Goal: Information Seeking & Learning: Compare options

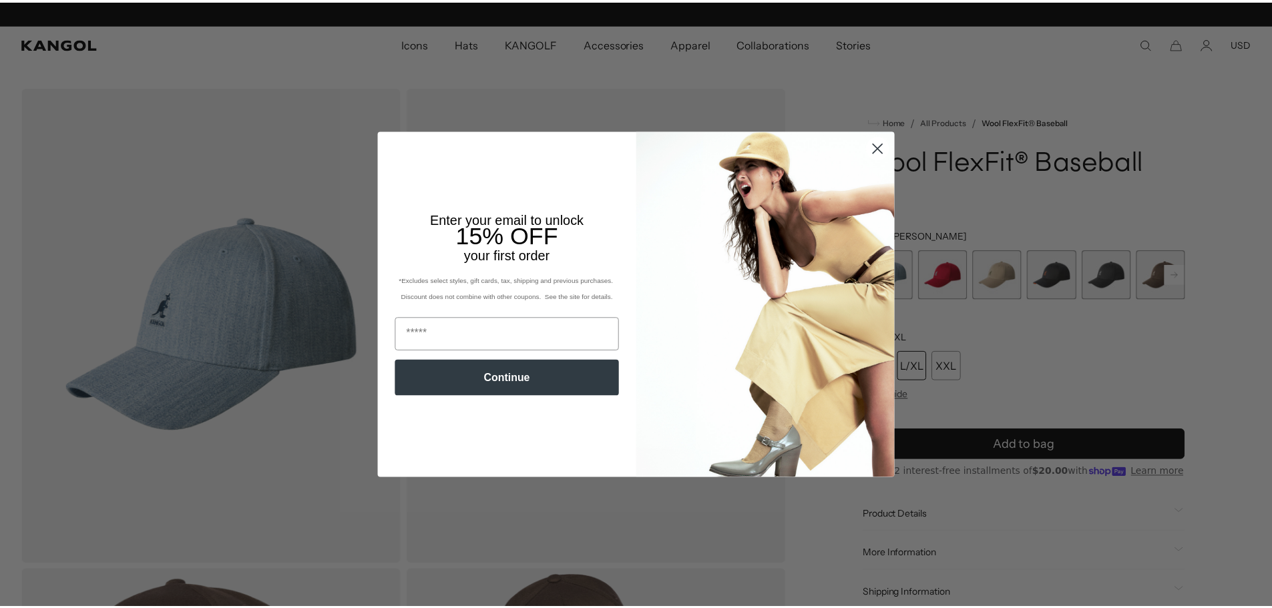
scroll to position [0, 275]
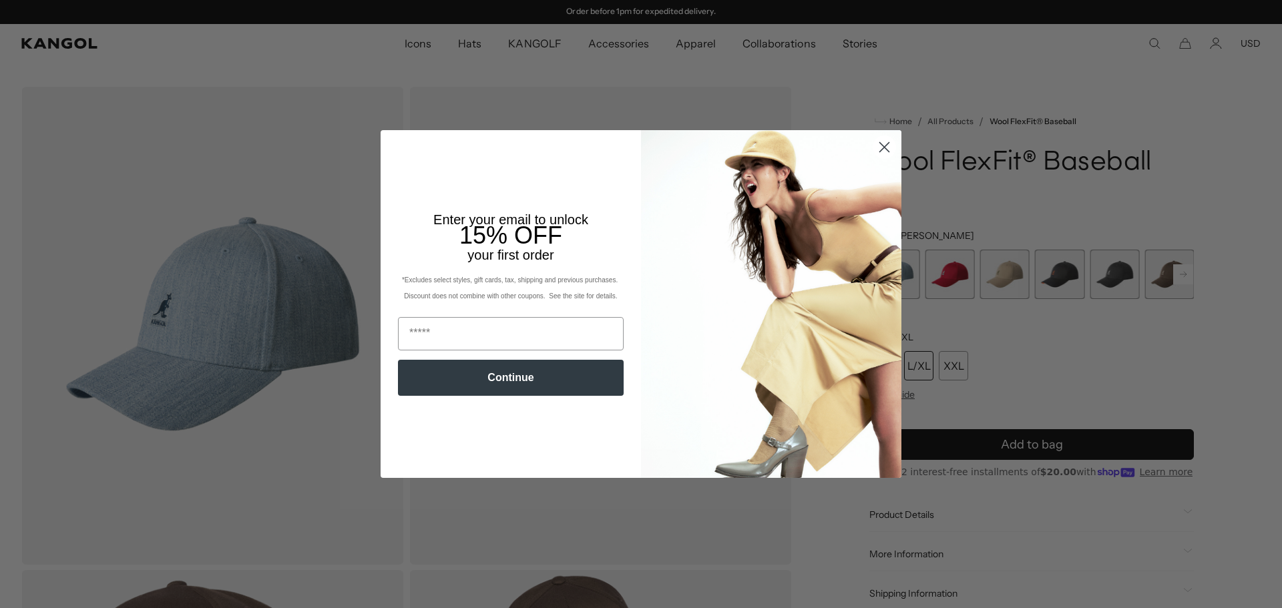
click at [878, 145] on circle "Close dialog" at bounding box center [885, 147] width 22 height 22
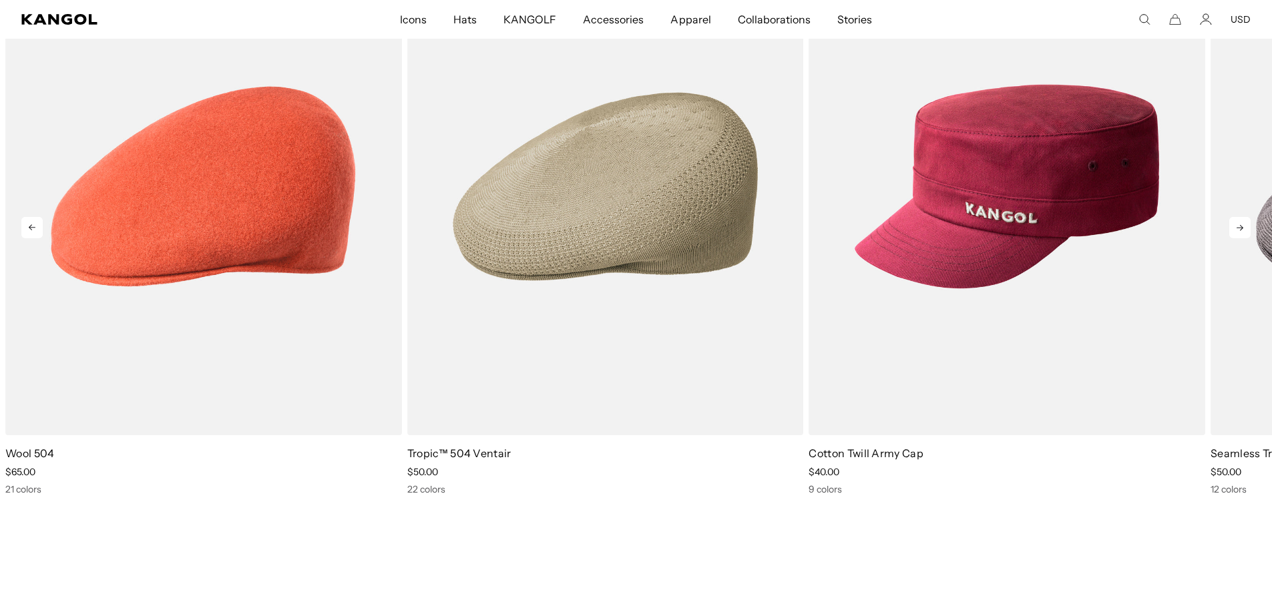
scroll to position [0, 0]
click at [1236, 225] on icon at bounding box center [1240, 227] width 21 height 21
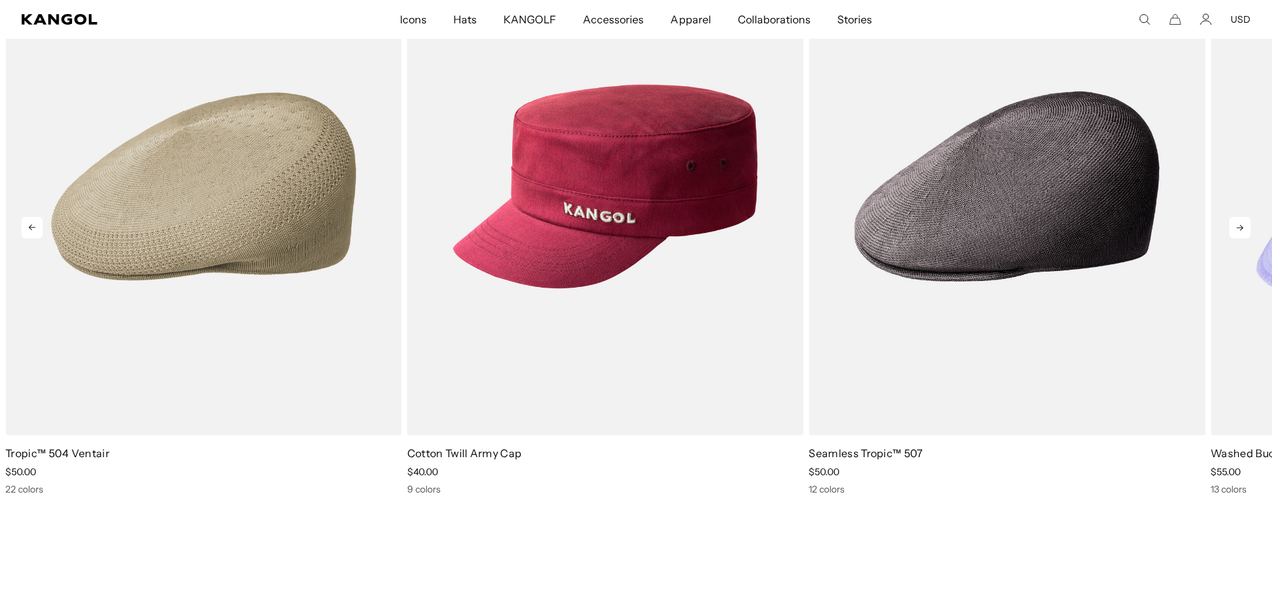
click at [1236, 225] on icon at bounding box center [1240, 227] width 21 height 21
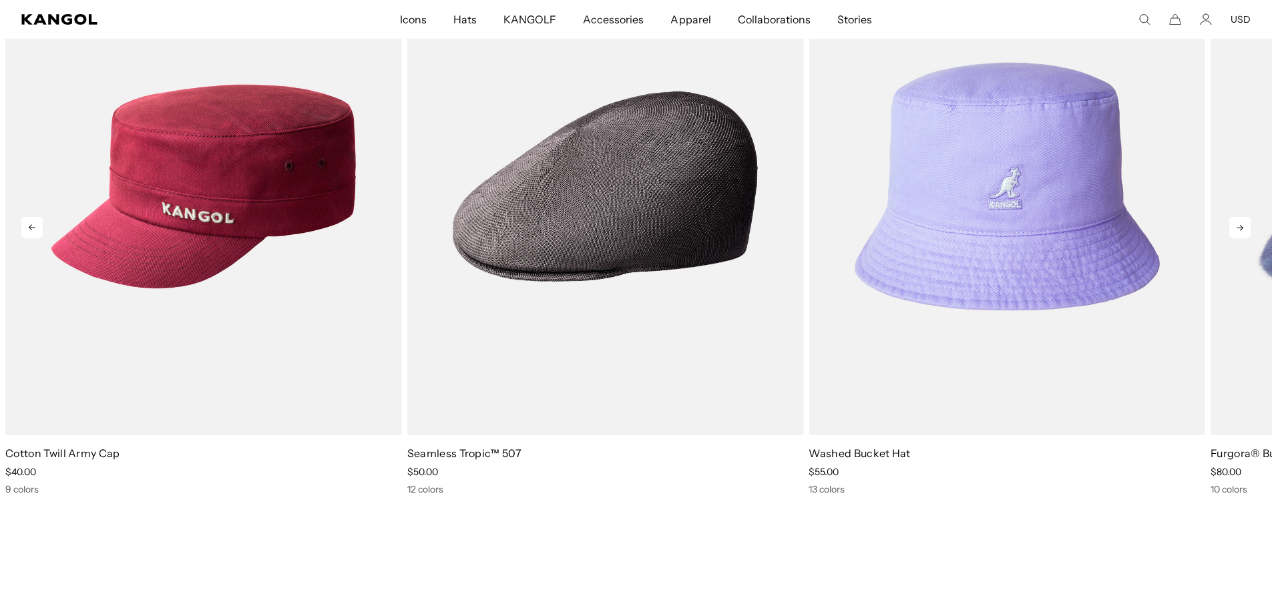
click at [1236, 225] on icon at bounding box center [1240, 227] width 21 height 21
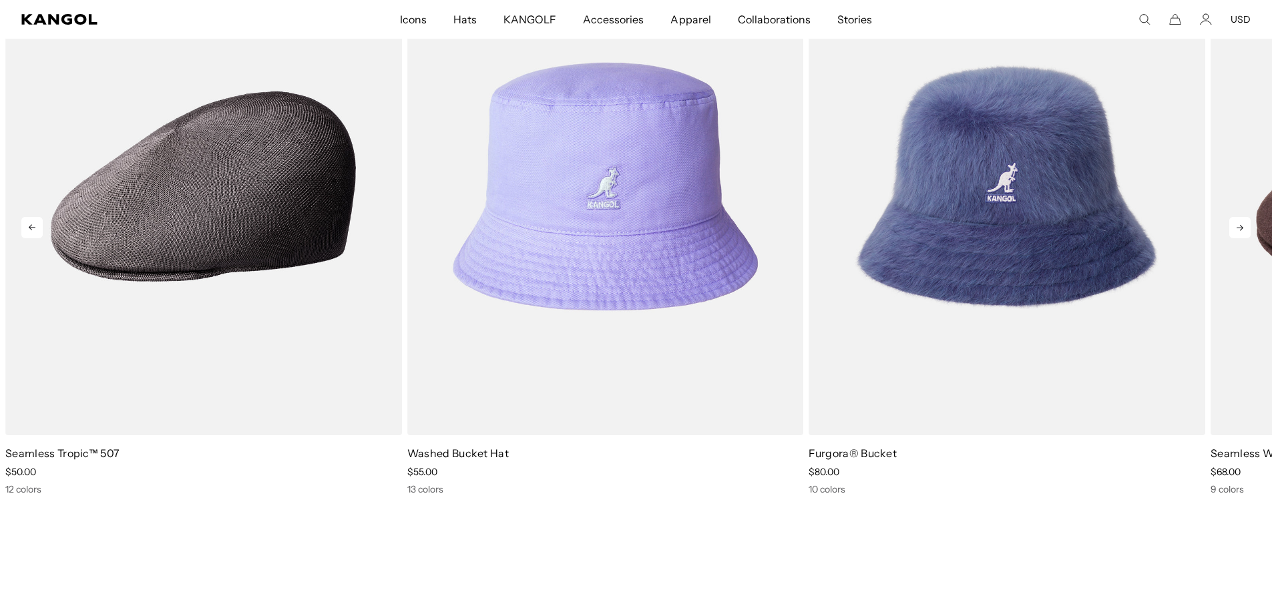
click at [1236, 225] on icon at bounding box center [1240, 227] width 21 height 21
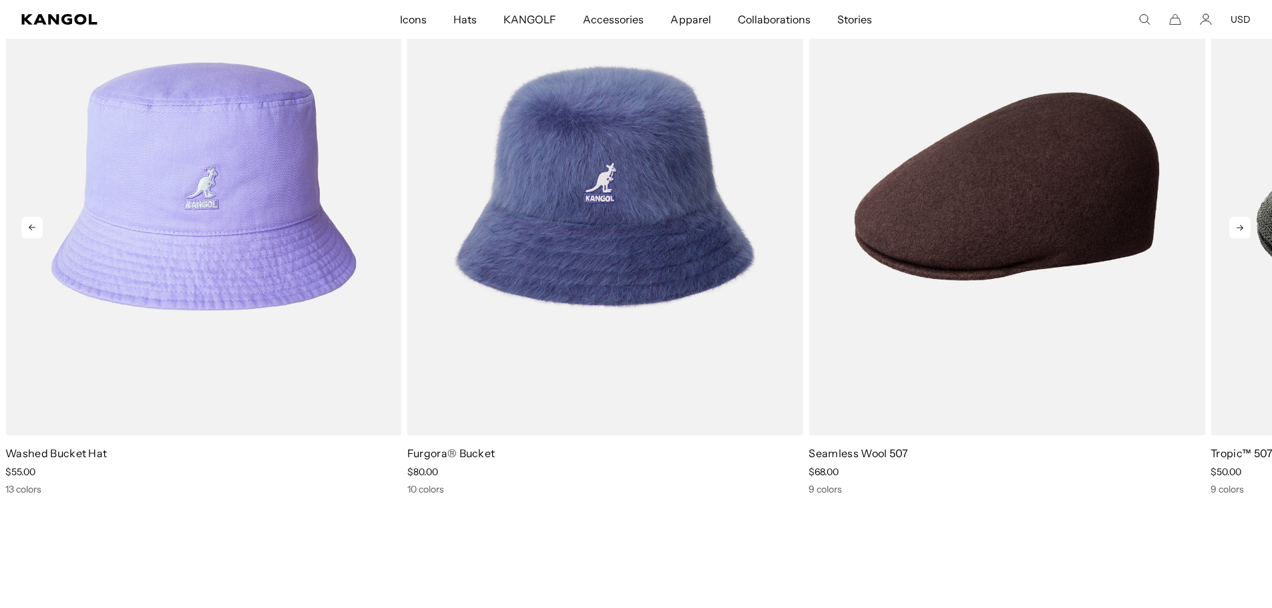
scroll to position [0, 275]
click at [1236, 225] on icon at bounding box center [1240, 227] width 21 height 21
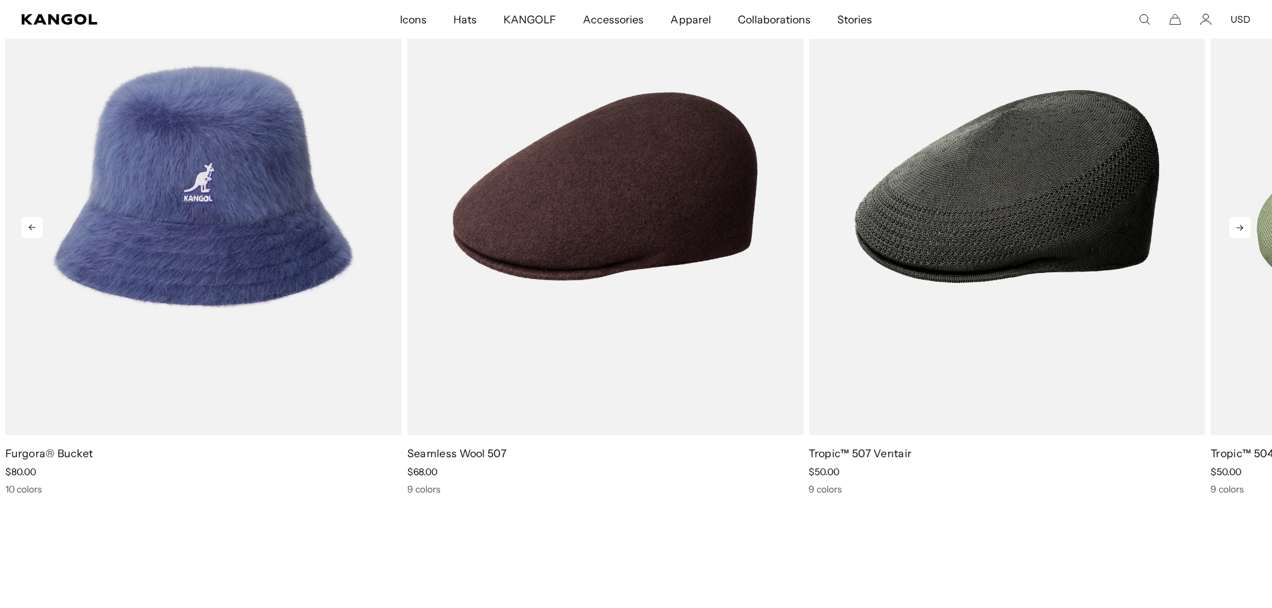
click at [1236, 225] on icon at bounding box center [1240, 227] width 21 height 21
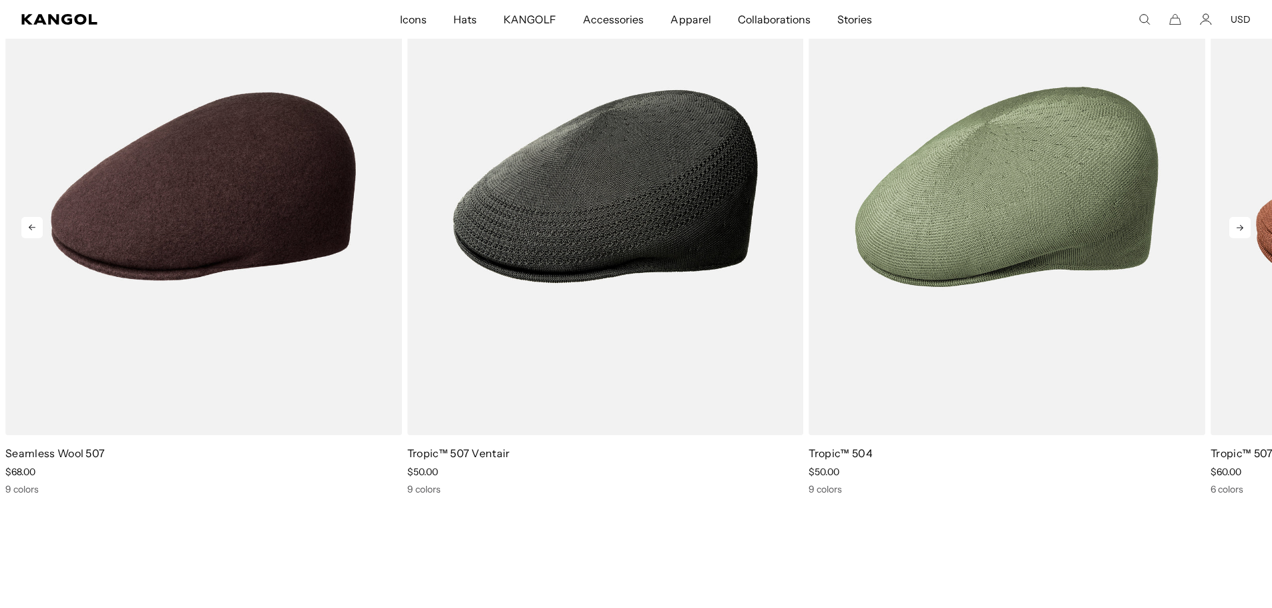
click at [1236, 225] on icon at bounding box center [1240, 227] width 21 height 21
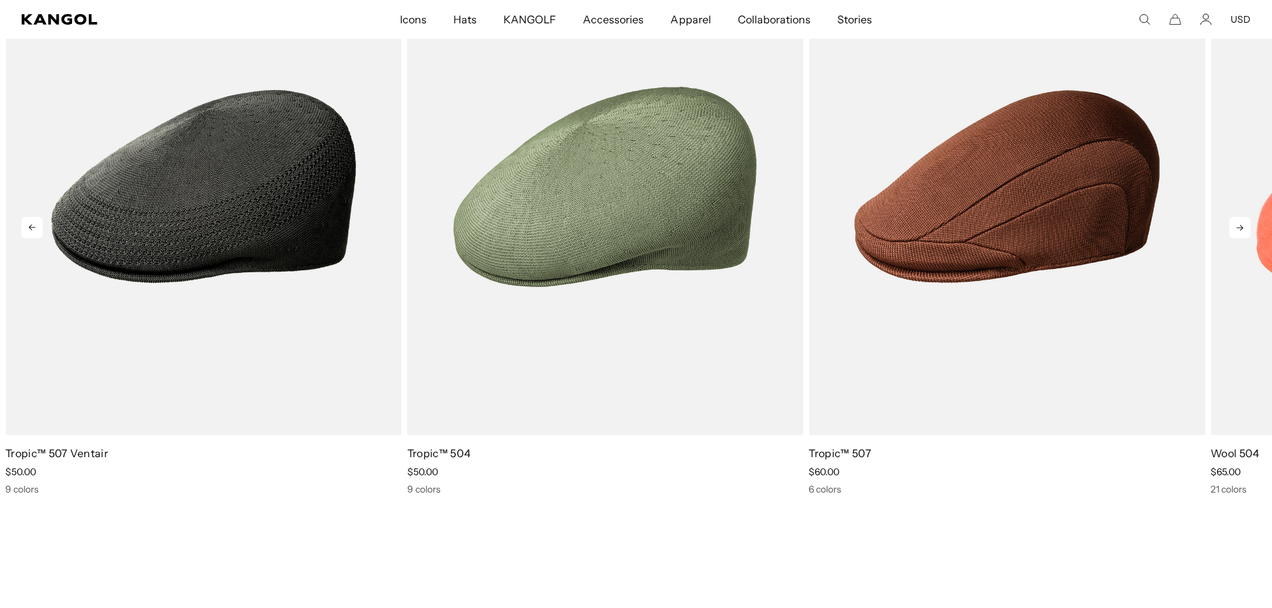
click at [1236, 225] on icon at bounding box center [1240, 227] width 21 height 21
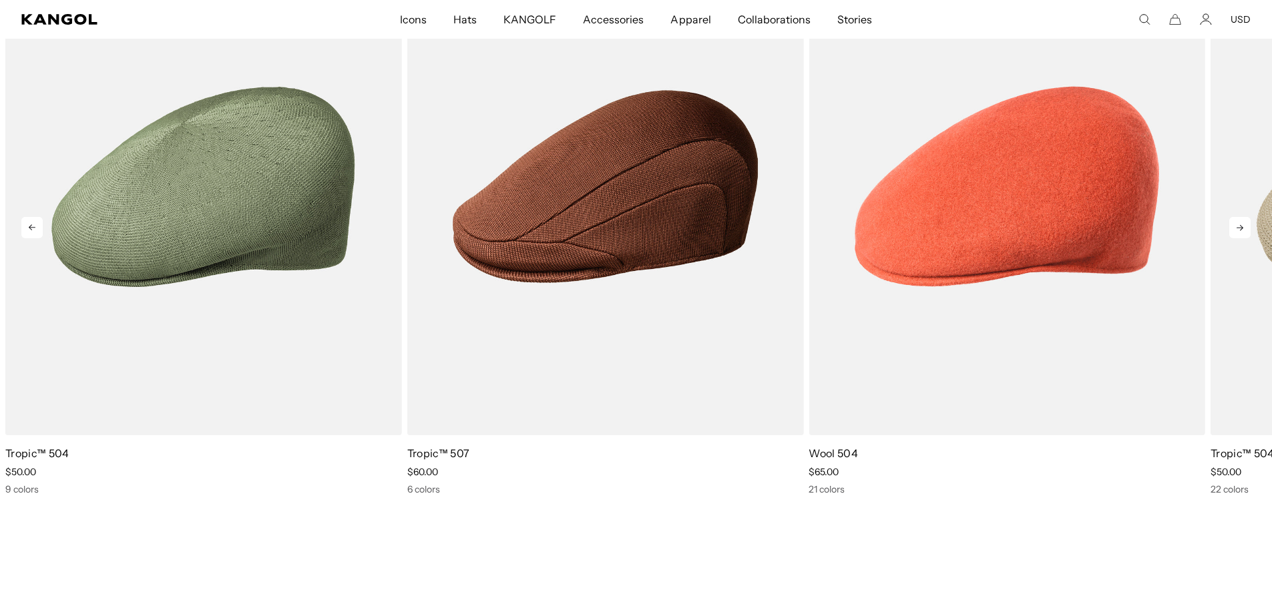
scroll to position [0, 0]
click at [1236, 225] on icon at bounding box center [1240, 227] width 21 height 21
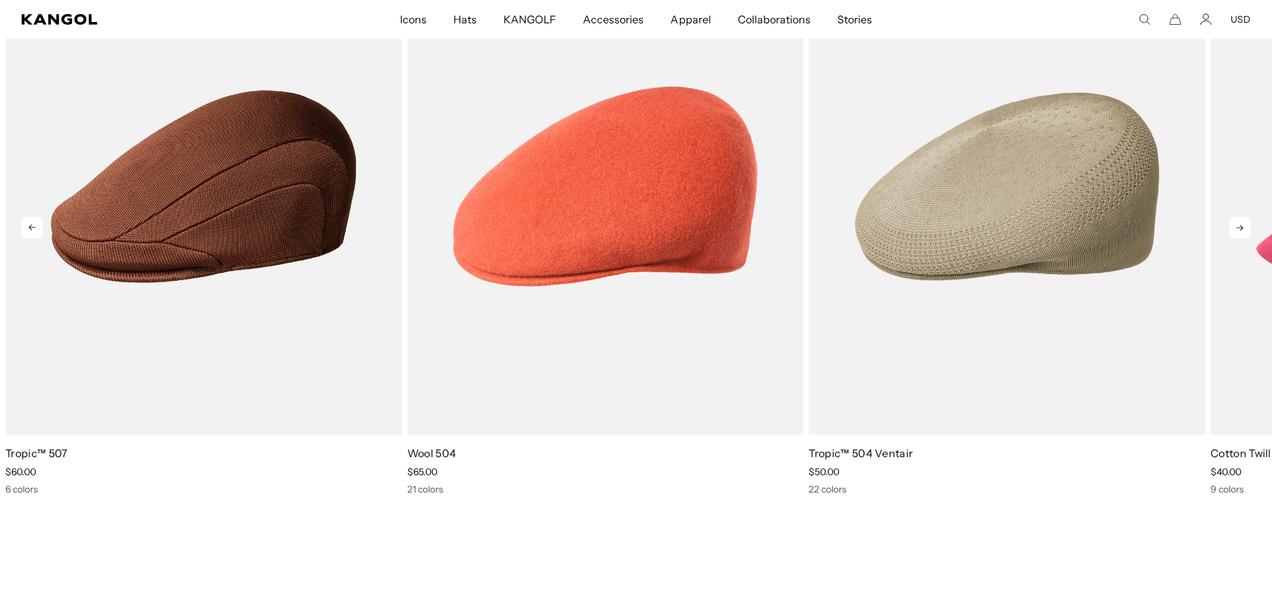
click at [1236, 225] on icon at bounding box center [1240, 227] width 21 height 21
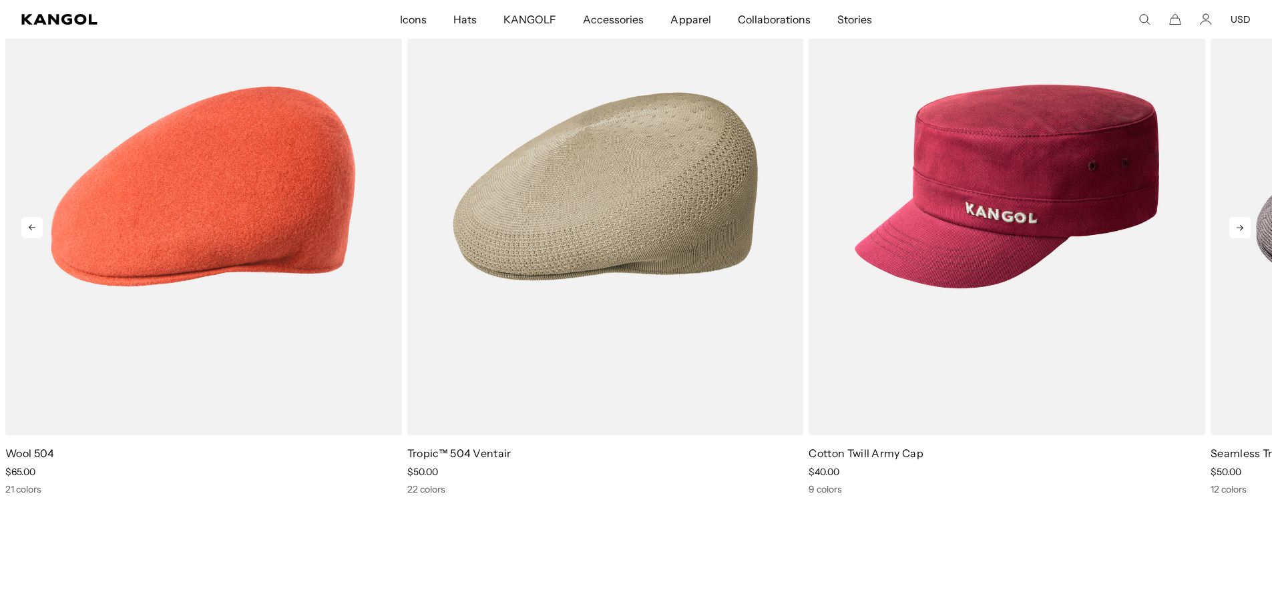
click at [1236, 225] on icon at bounding box center [1240, 227] width 21 height 21
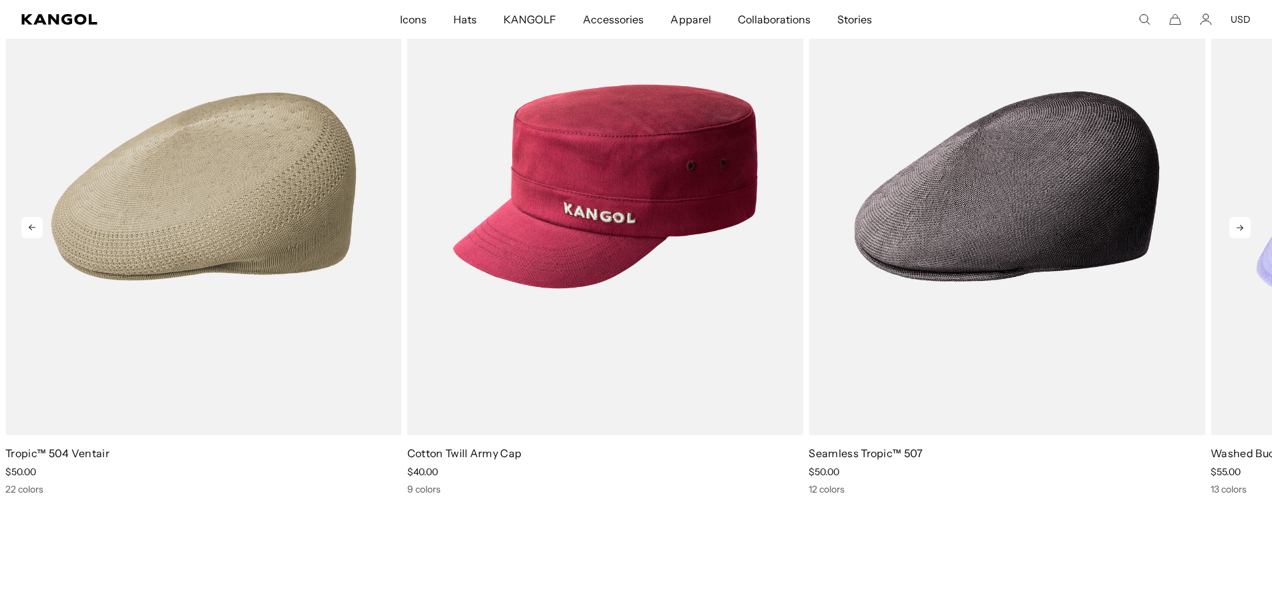
click at [1236, 225] on icon at bounding box center [1240, 227] width 21 height 21
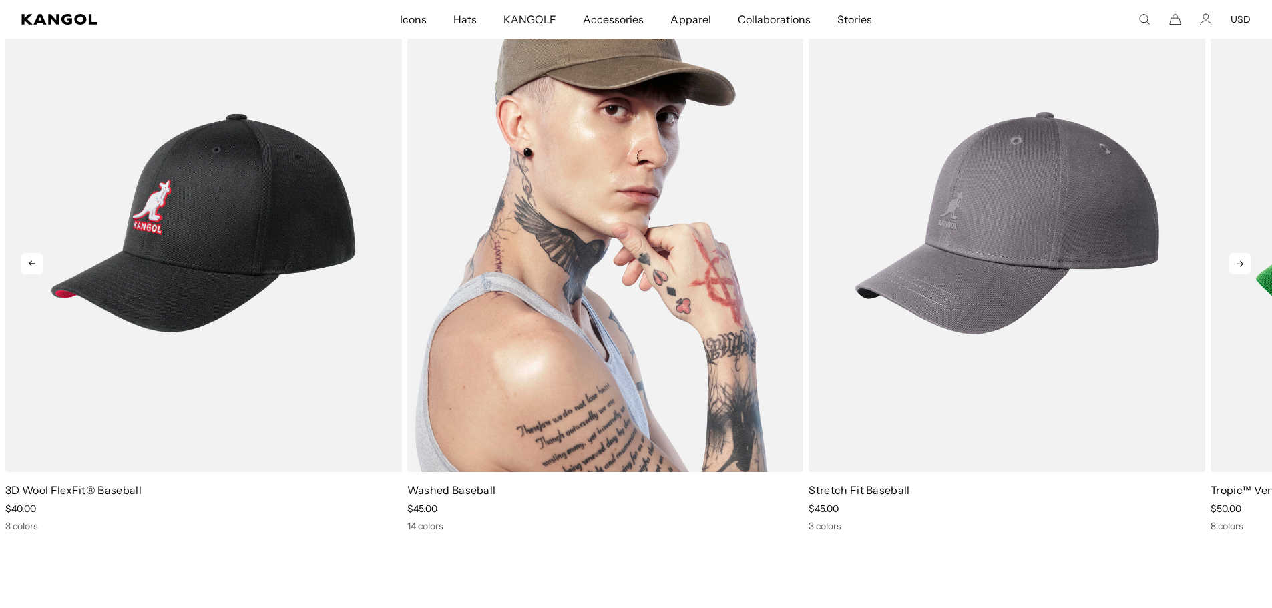
click at [627, 244] on img "2 of 5" at bounding box center [605, 224] width 397 height 498
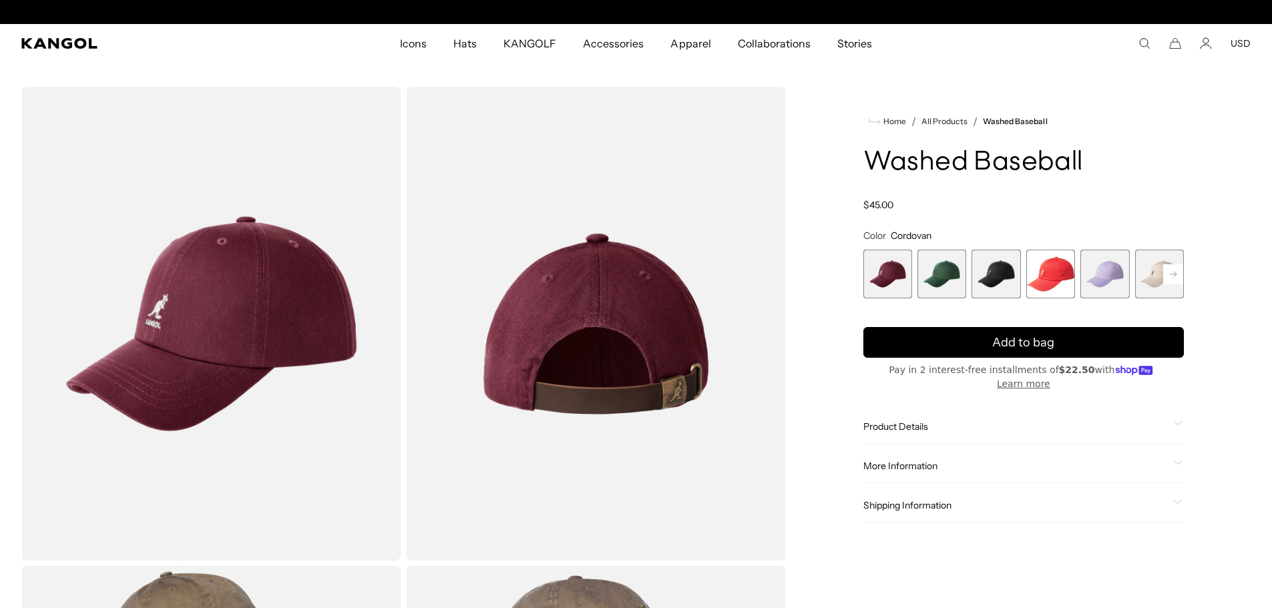
scroll to position [0, 275]
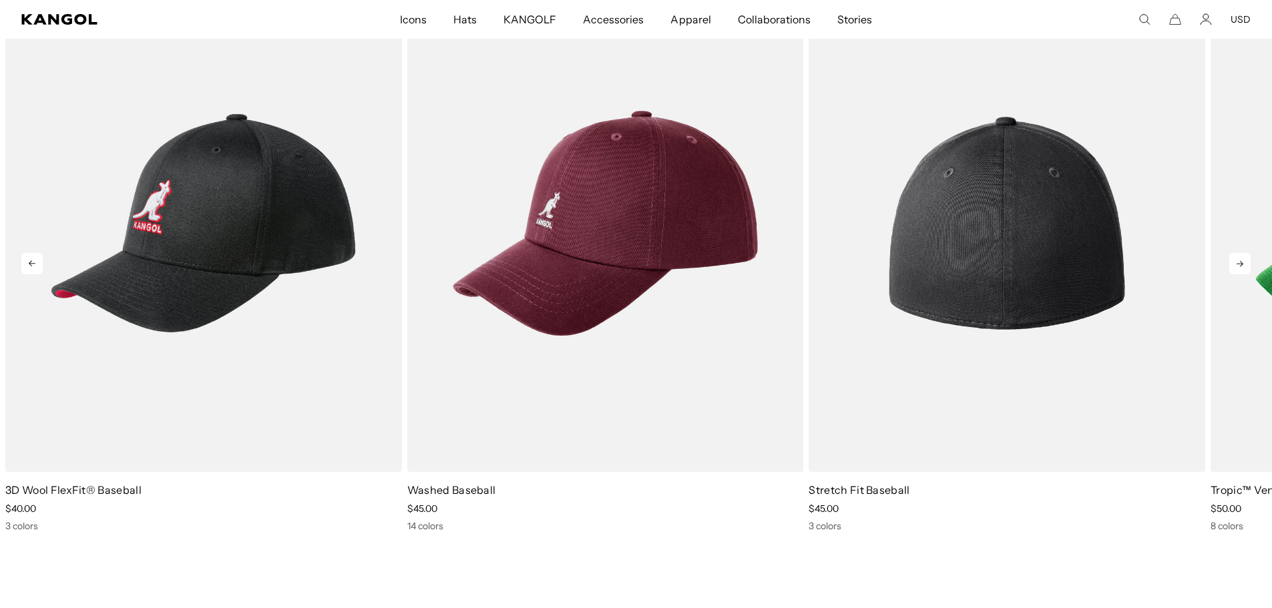
scroll to position [0, 275]
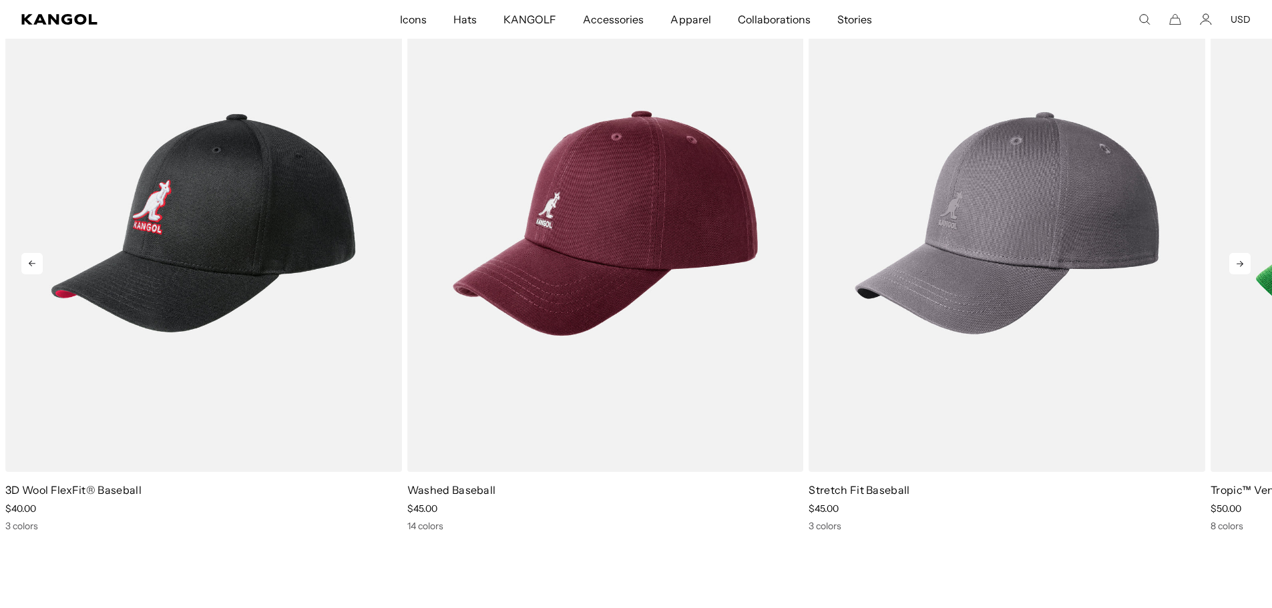
click at [1238, 259] on icon at bounding box center [1240, 263] width 21 height 21
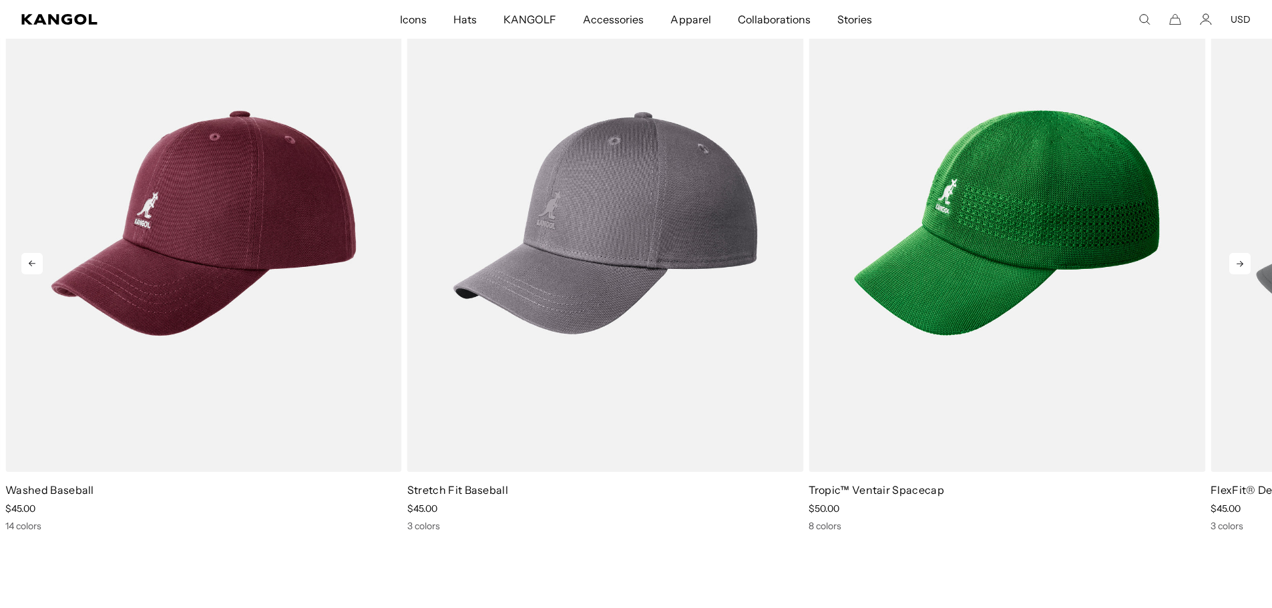
click at [1238, 259] on icon at bounding box center [1240, 263] width 21 height 21
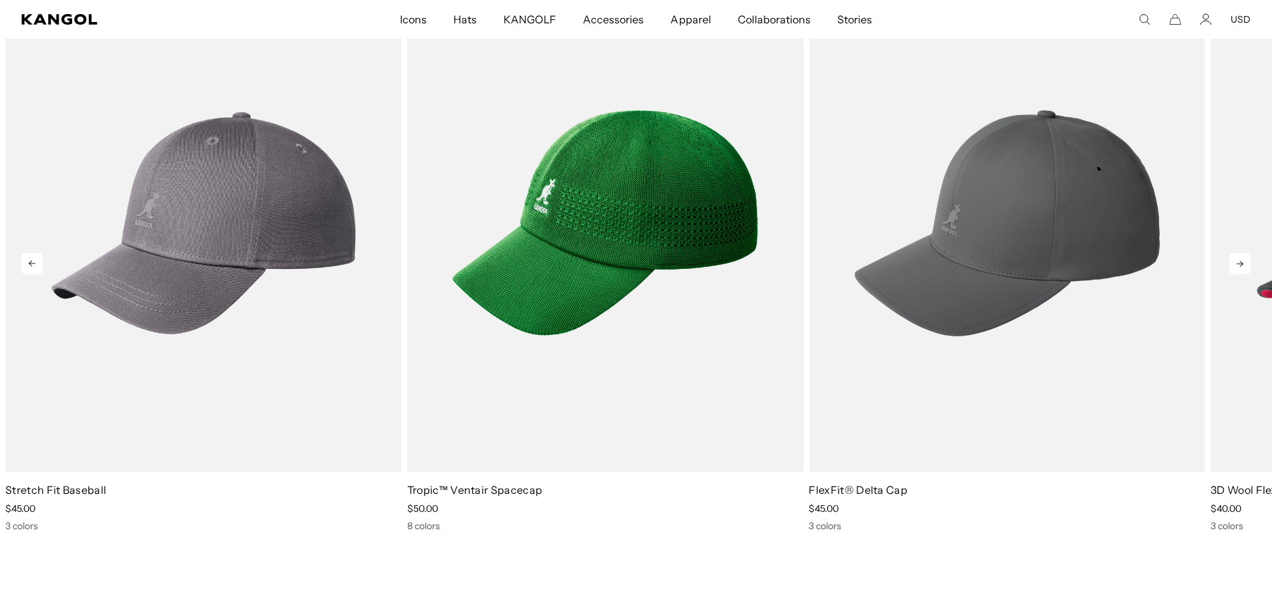
scroll to position [0, 0]
click at [1238, 259] on icon at bounding box center [1240, 263] width 21 height 21
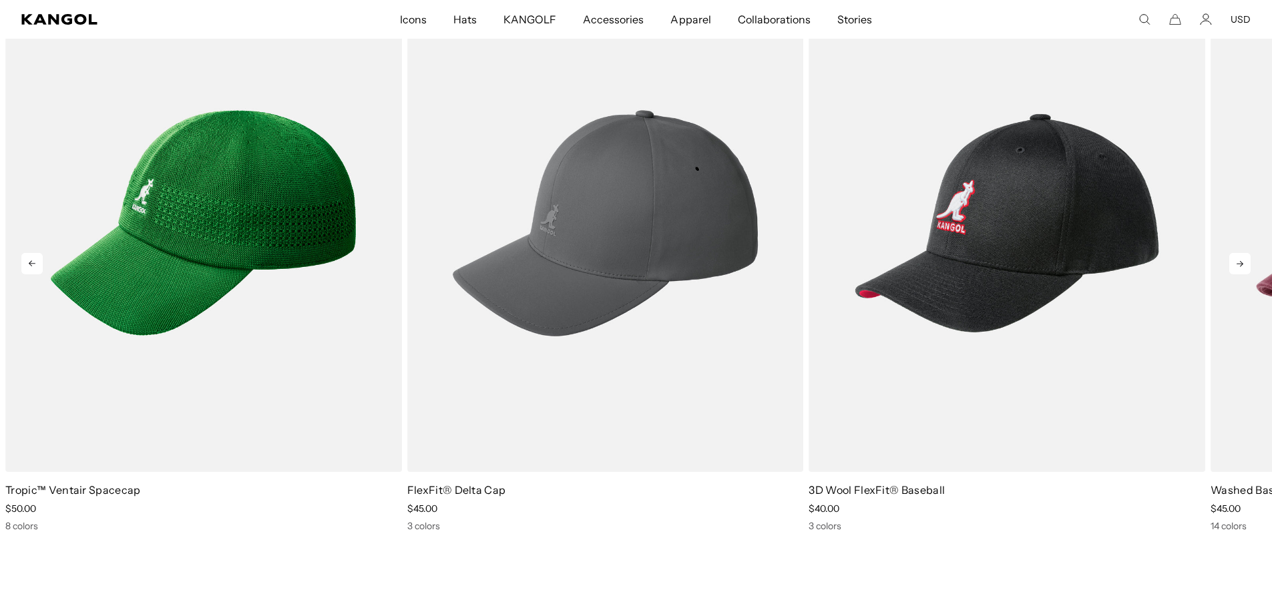
click at [1238, 259] on icon at bounding box center [1240, 263] width 21 height 21
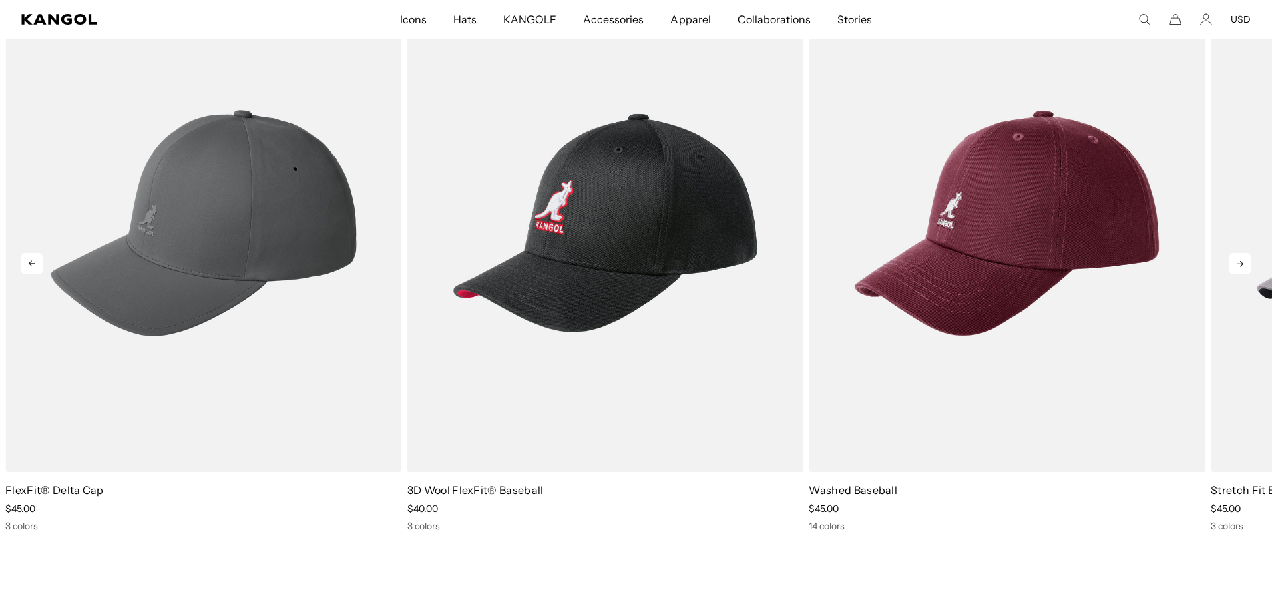
click at [1238, 259] on icon at bounding box center [1240, 263] width 21 height 21
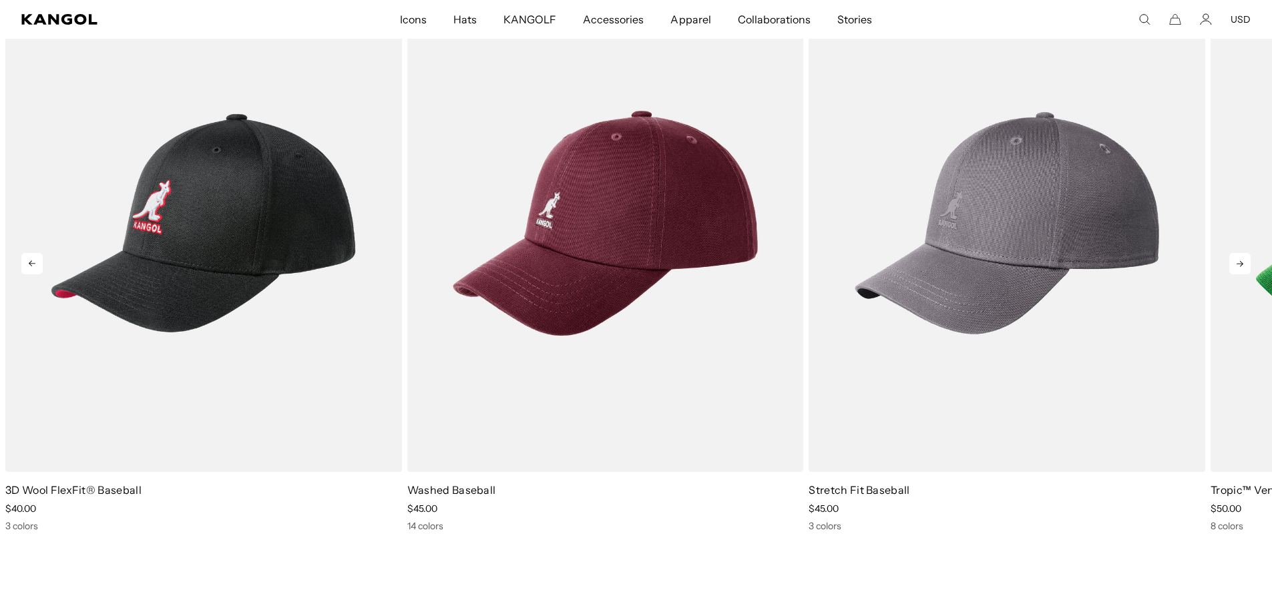
scroll to position [0, 275]
click at [1238, 259] on icon at bounding box center [1240, 263] width 21 height 21
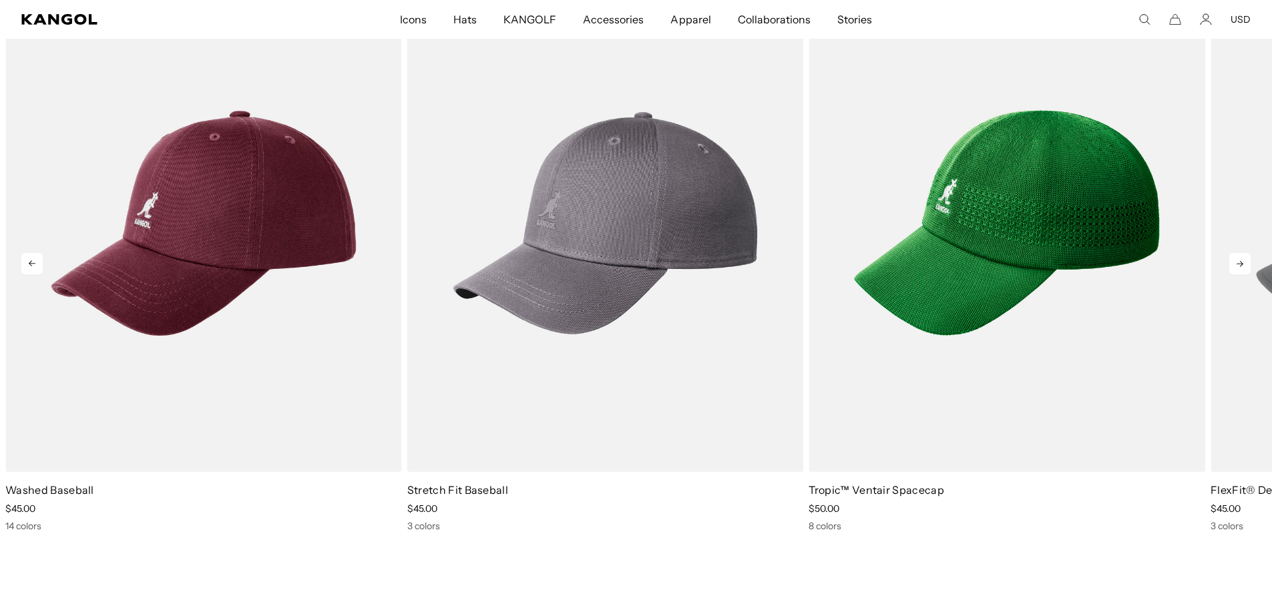
click at [1238, 259] on icon at bounding box center [1240, 263] width 21 height 21
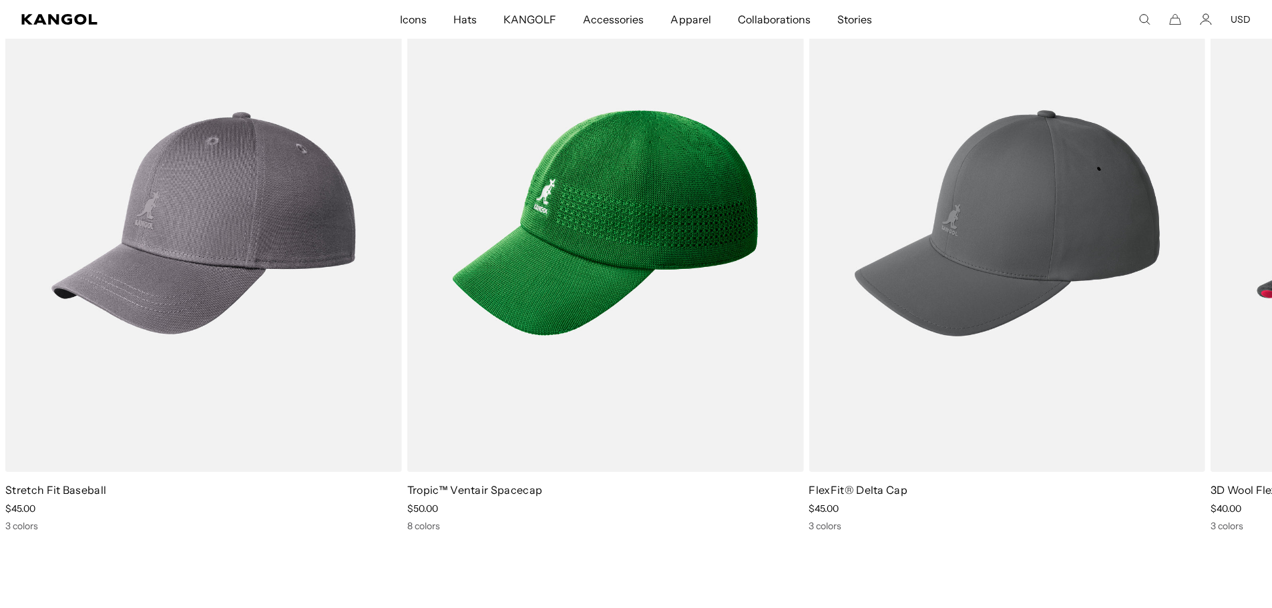
scroll to position [0, 0]
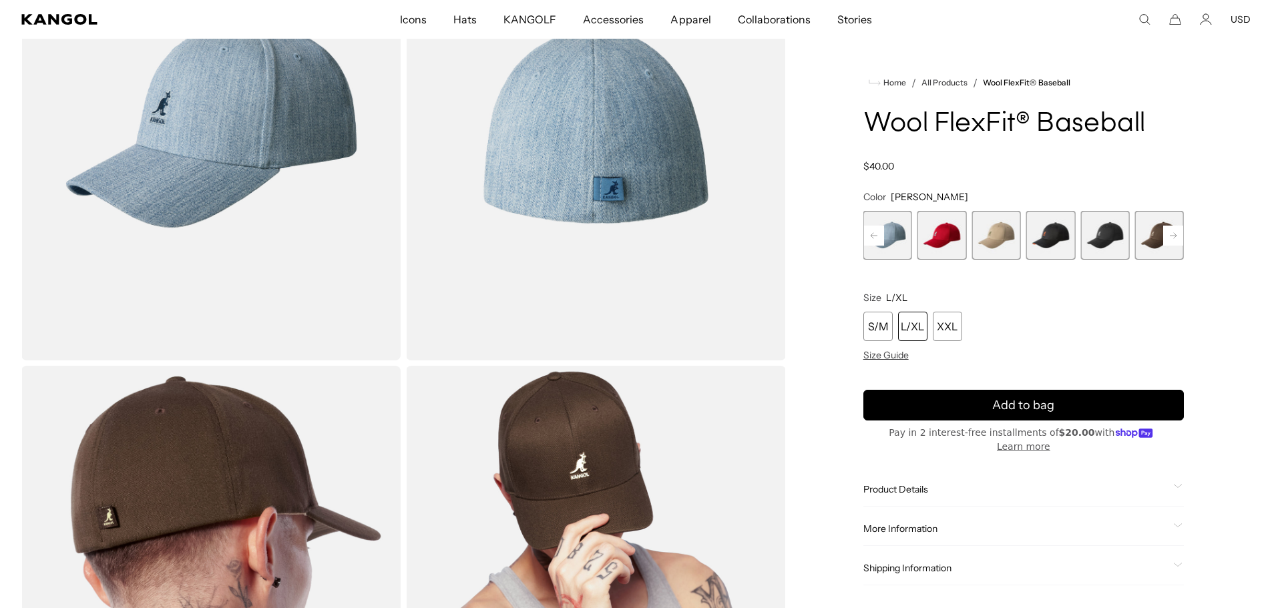
scroll to position [0, 275]
click at [1172, 232] on rect at bounding box center [1174, 236] width 20 height 20
click at [1100, 233] on span "8 of 17" at bounding box center [1105, 235] width 49 height 49
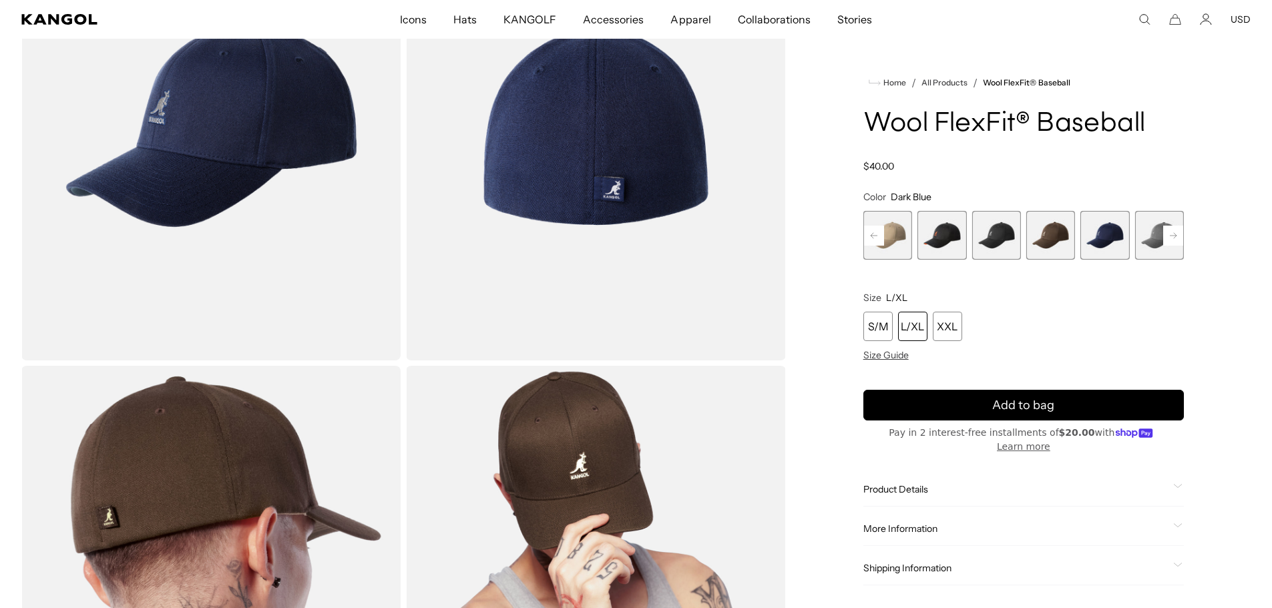
scroll to position [0, 275]
click at [1155, 232] on span "9 of 17" at bounding box center [1159, 235] width 49 height 49
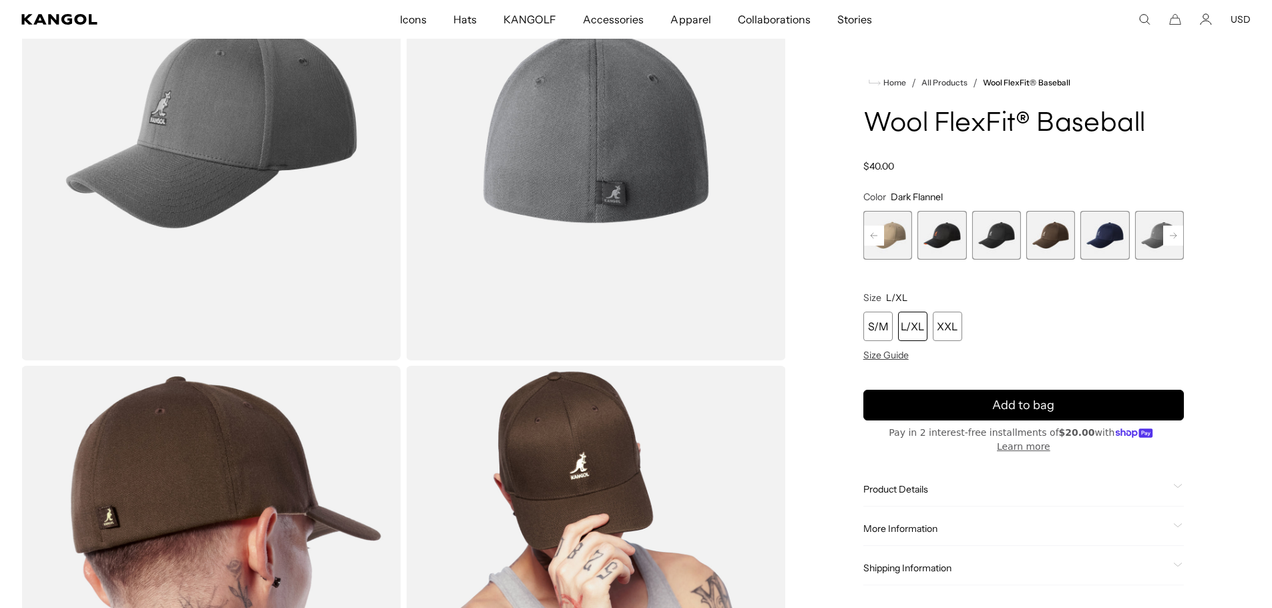
click at [1169, 232] on rect at bounding box center [1174, 236] width 20 height 20
click at [1114, 234] on span "10 of 17" at bounding box center [1105, 235] width 49 height 49
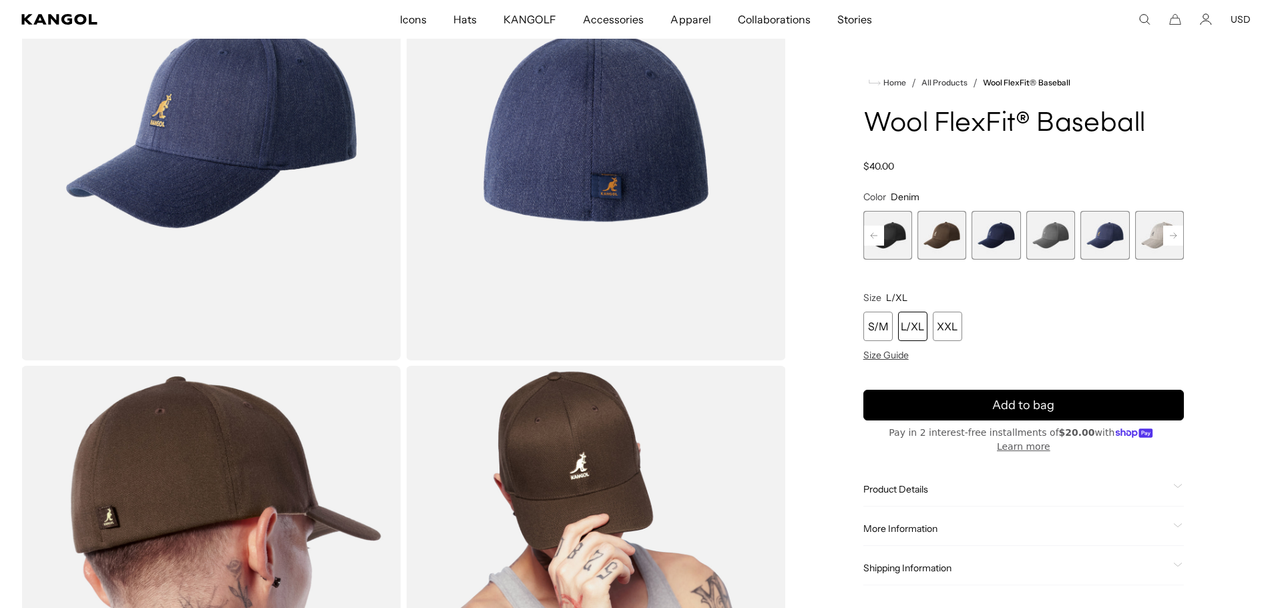
click at [1155, 238] on span "11 of 17" at bounding box center [1159, 235] width 49 height 49
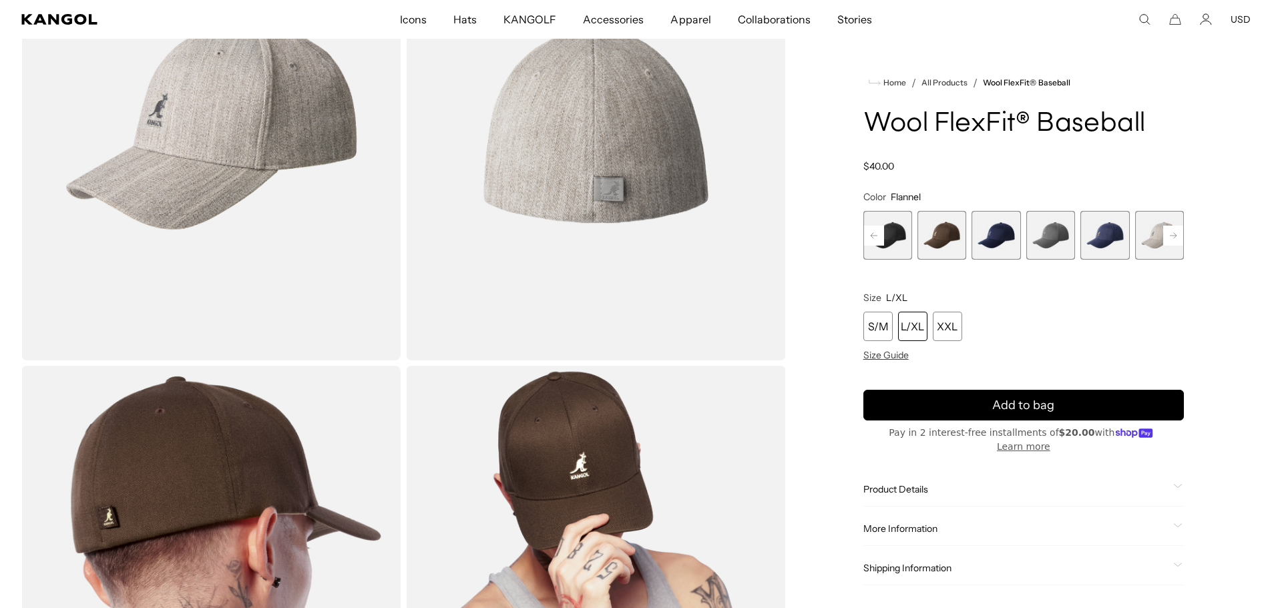
click at [1173, 234] on rect at bounding box center [1174, 236] width 20 height 20
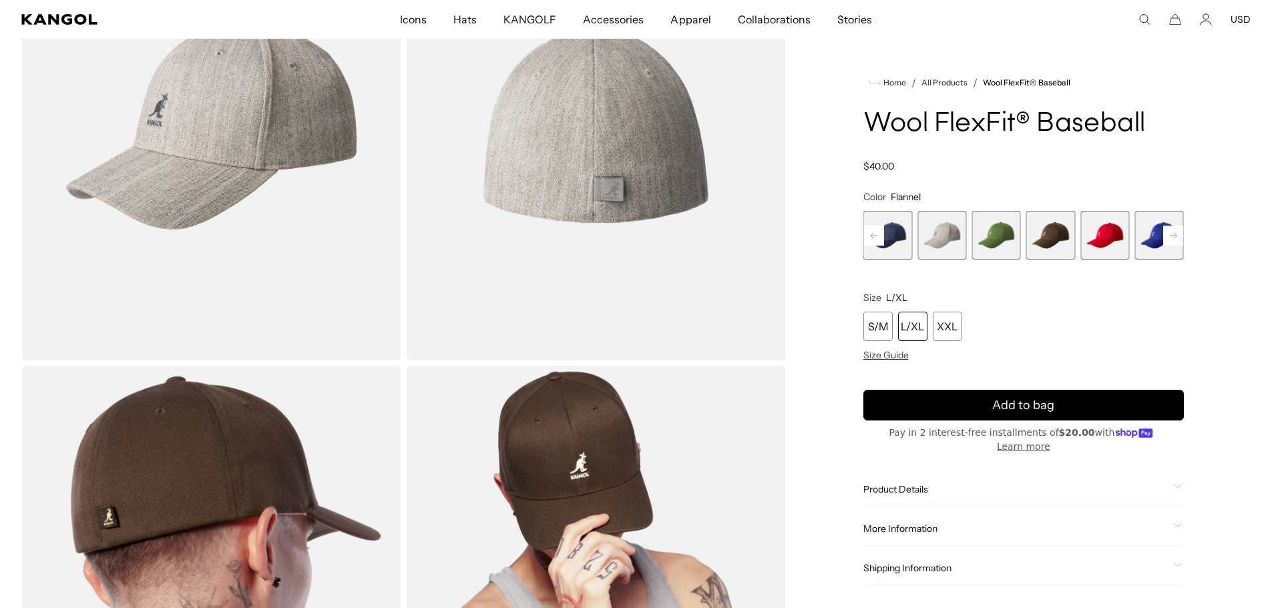
click at [1173, 234] on rect at bounding box center [1174, 236] width 20 height 20
click at [1173, 234] on div "Previous Next Fanfare Variant sold out or unavailable Heather Blue Variant sold…" at bounding box center [1024, 235] width 321 height 49
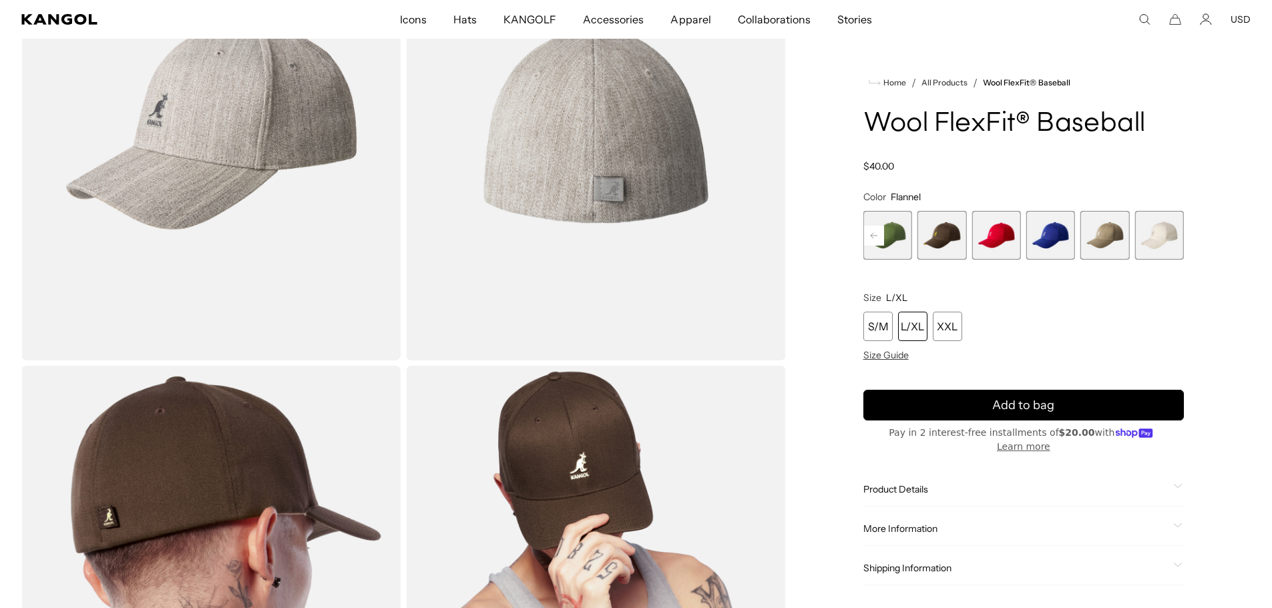
click at [1058, 238] on span "15 of 17" at bounding box center [1051, 235] width 49 height 49
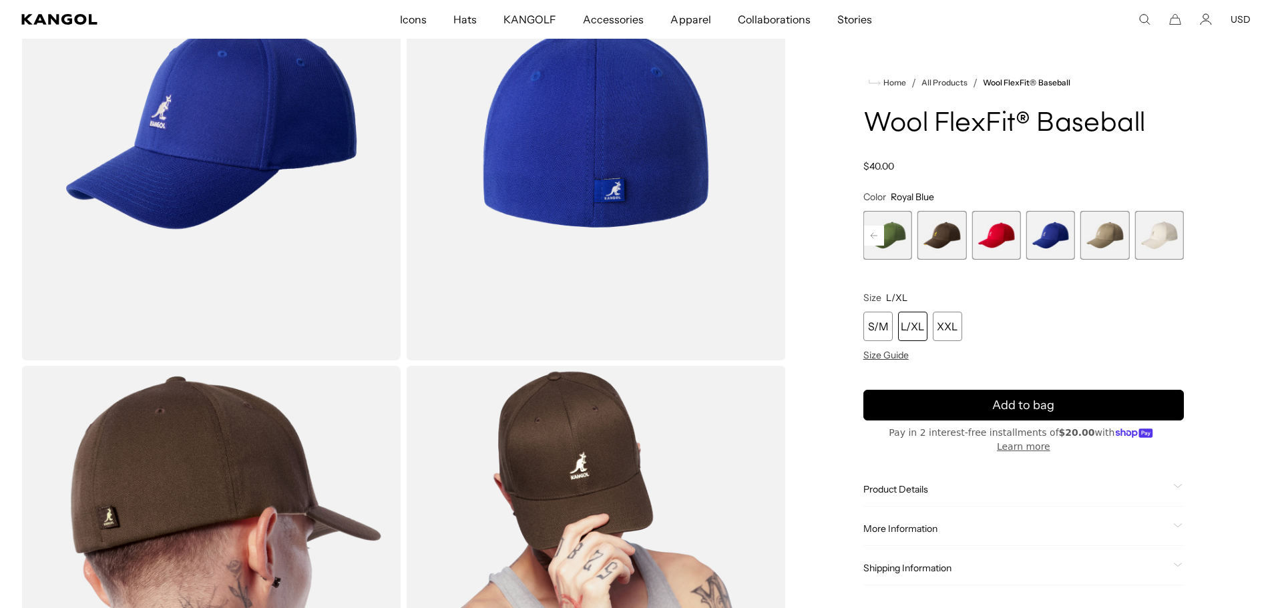
click at [1001, 237] on span "14 of 17" at bounding box center [996, 235] width 49 height 49
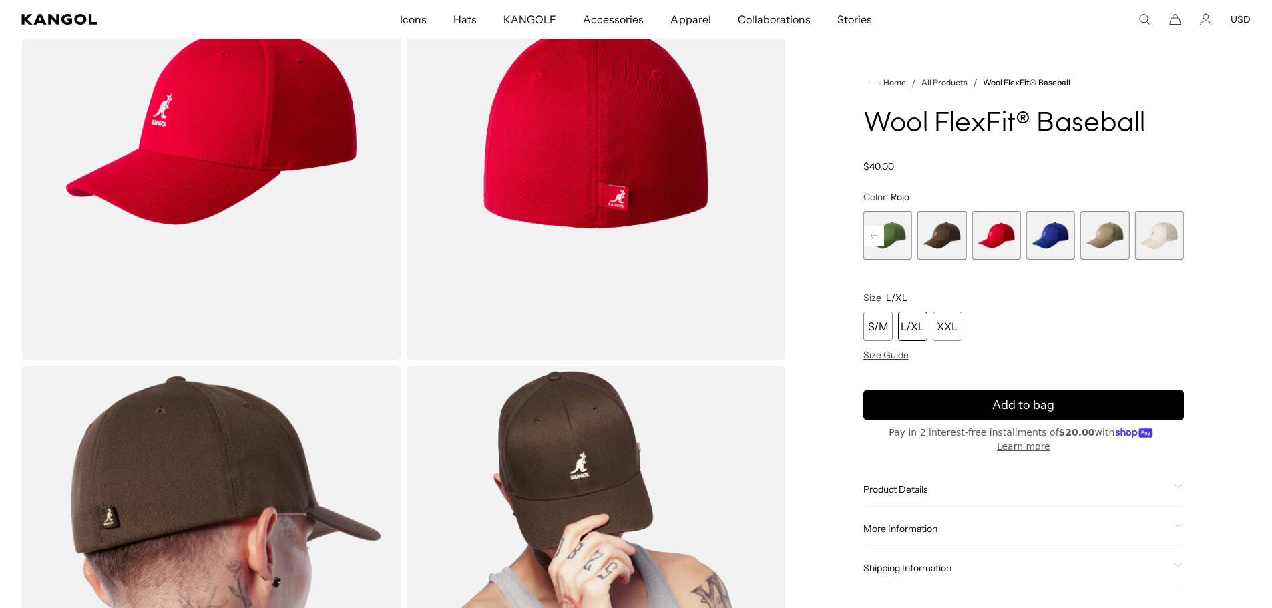
click at [955, 237] on span "13 of 17" at bounding box center [942, 235] width 49 height 49
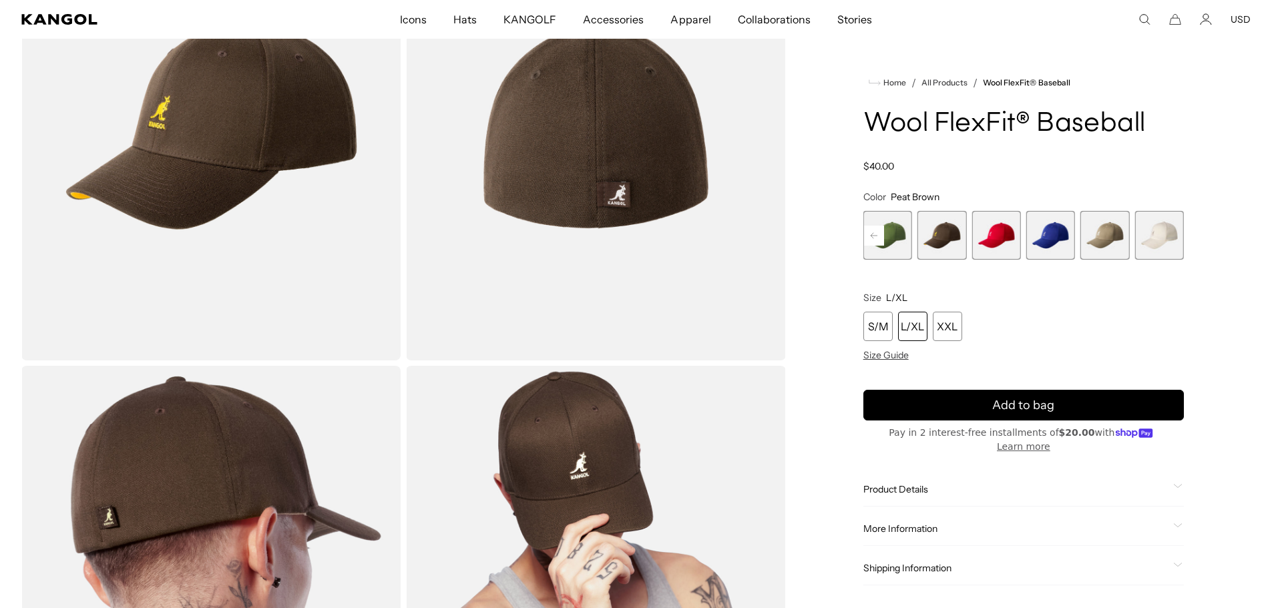
click at [895, 232] on span "12 of 17" at bounding box center [888, 235] width 49 height 49
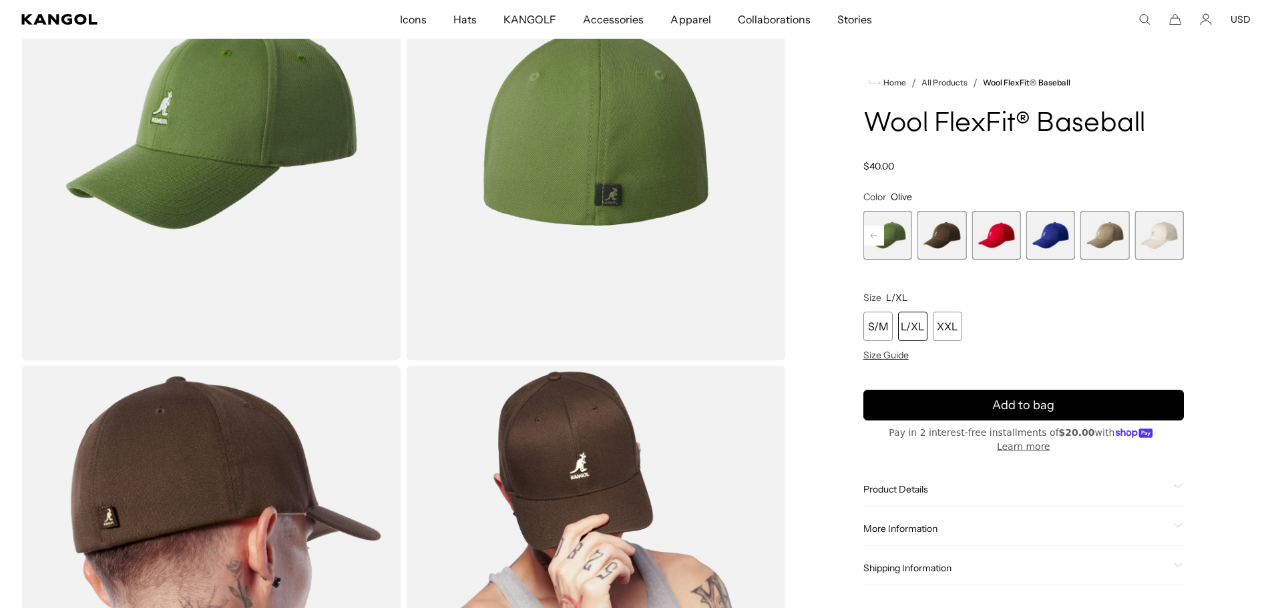
scroll to position [0, 275]
click at [876, 230] on rect at bounding box center [874, 236] width 20 height 20
click at [899, 235] on span "11 of 17" at bounding box center [888, 235] width 49 height 49
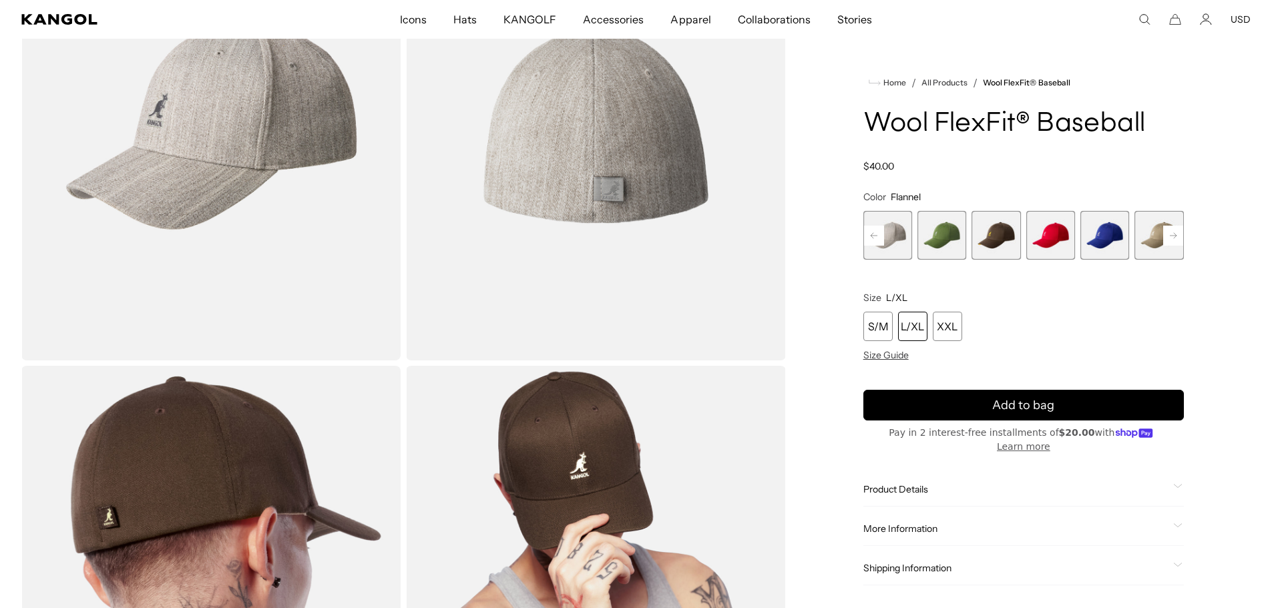
click at [880, 230] on rect at bounding box center [874, 236] width 20 height 20
click at [929, 226] on span "10 of 17" at bounding box center [942, 235] width 49 height 49
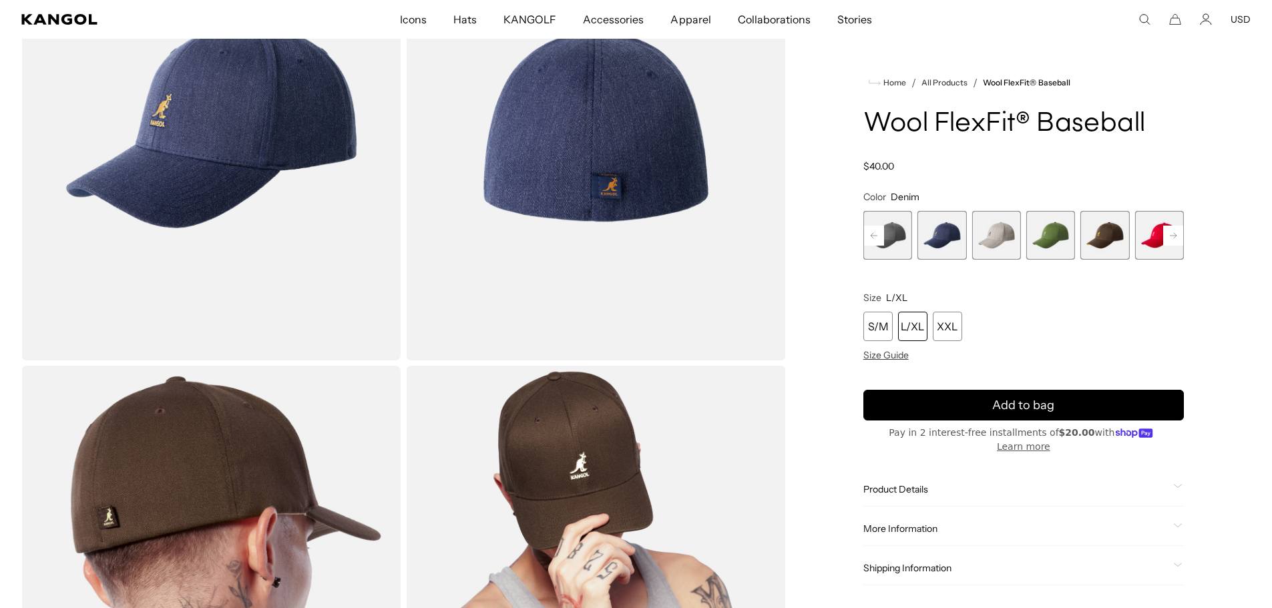
scroll to position [0, 275]
click at [896, 230] on span "9 of 17" at bounding box center [888, 235] width 49 height 49
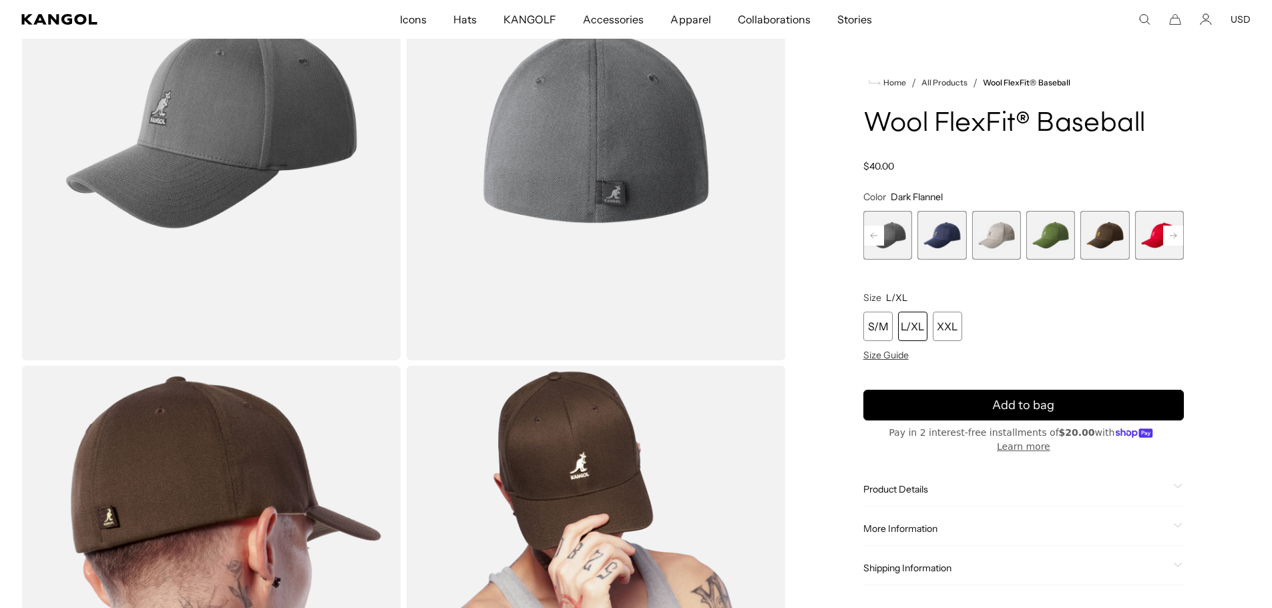
click at [870, 231] on rect at bounding box center [874, 236] width 20 height 20
click at [894, 236] on span "8 of 17" at bounding box center [888, 235] width 49 height 49
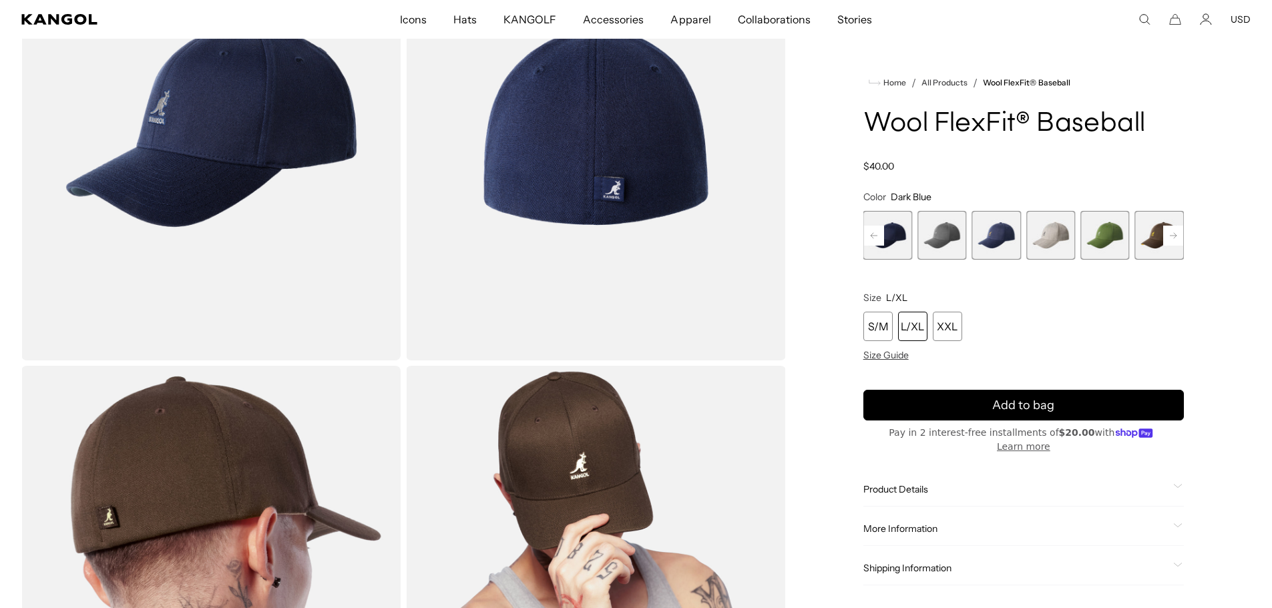
click at [874, 234] on rect at bounding box center [874, 236] width 20 height 20
click at [898, 236] on span "7 of 17" at bounding box center [888, 235] width 49 height 49
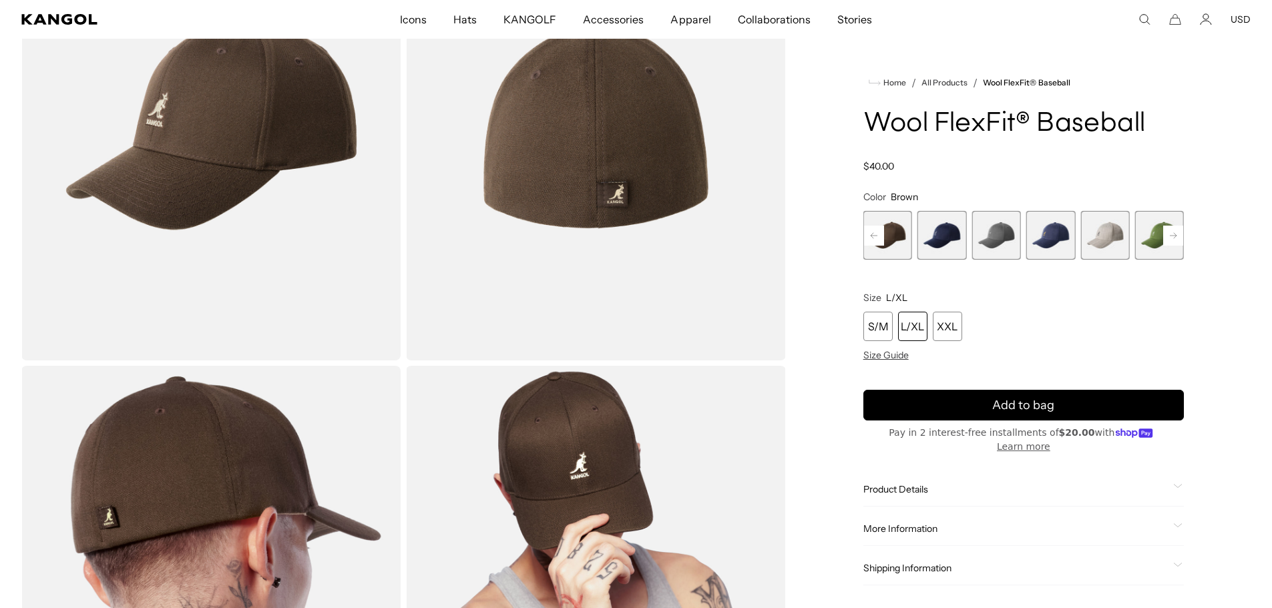
click at [876, 231] on rect at bounding box center [874, 236] width 20 height 20
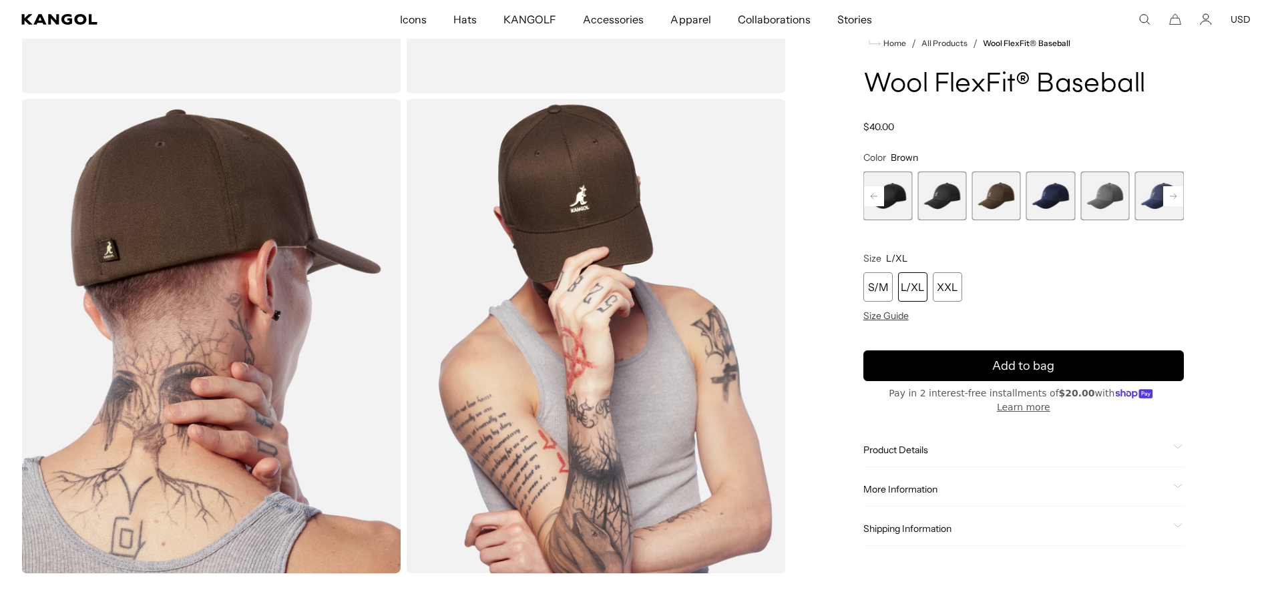
scroll to position [0, 275]
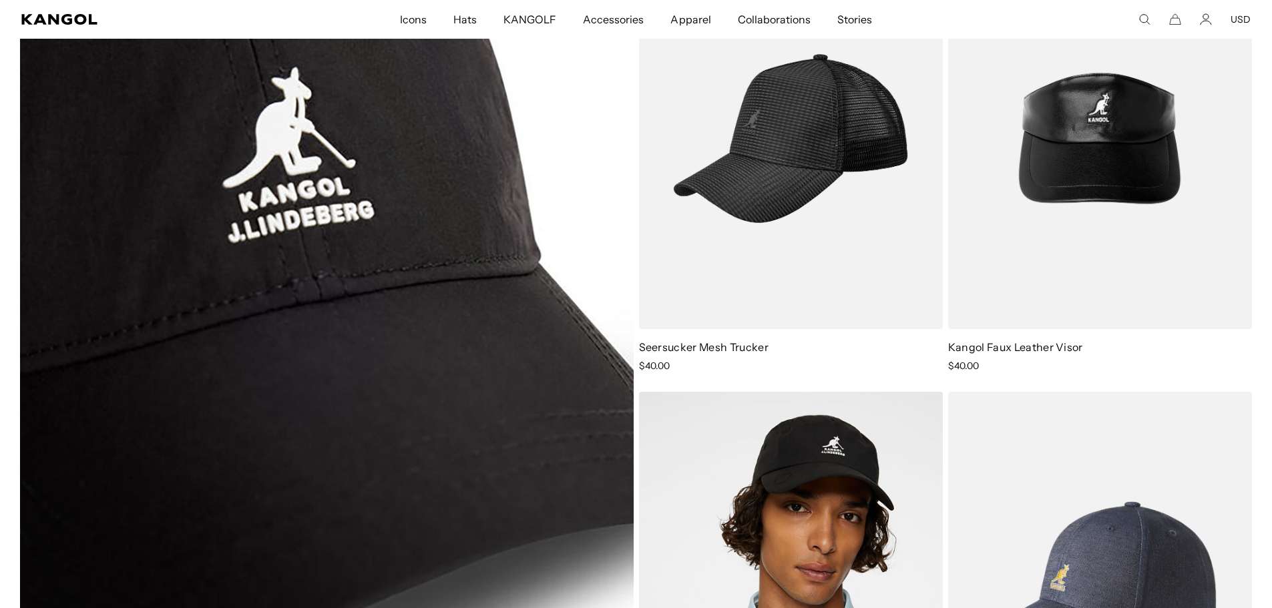
scroll to position [7001, 0]
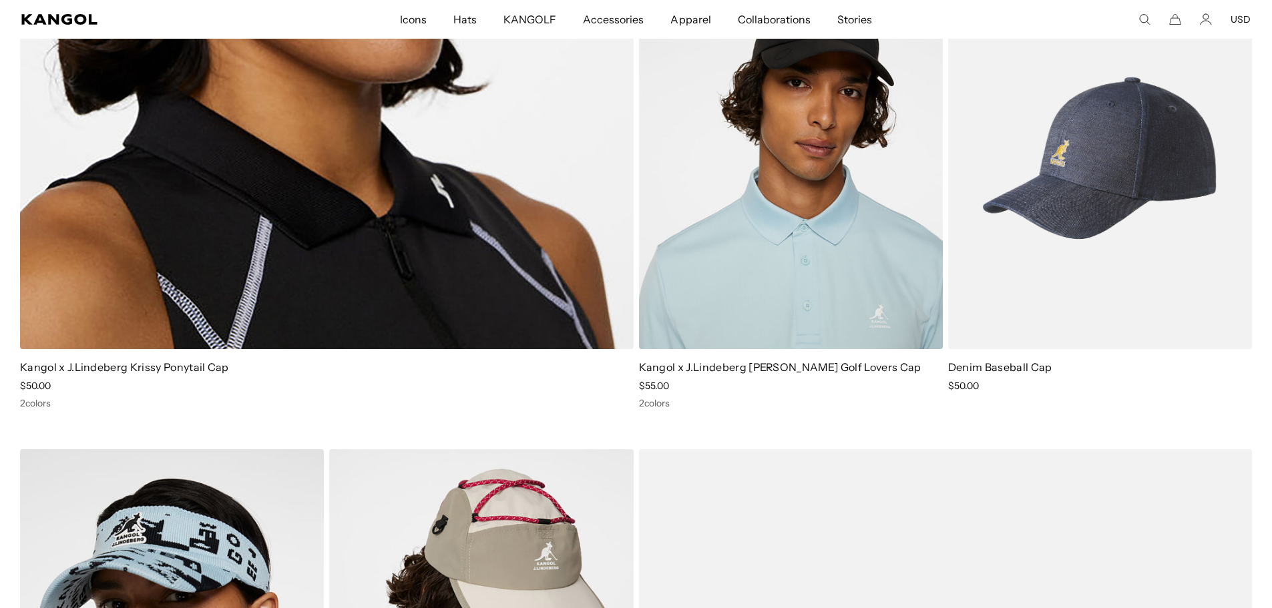
click at [1085, 258] on img at bounding box center [1100, 158] width 304 height 382
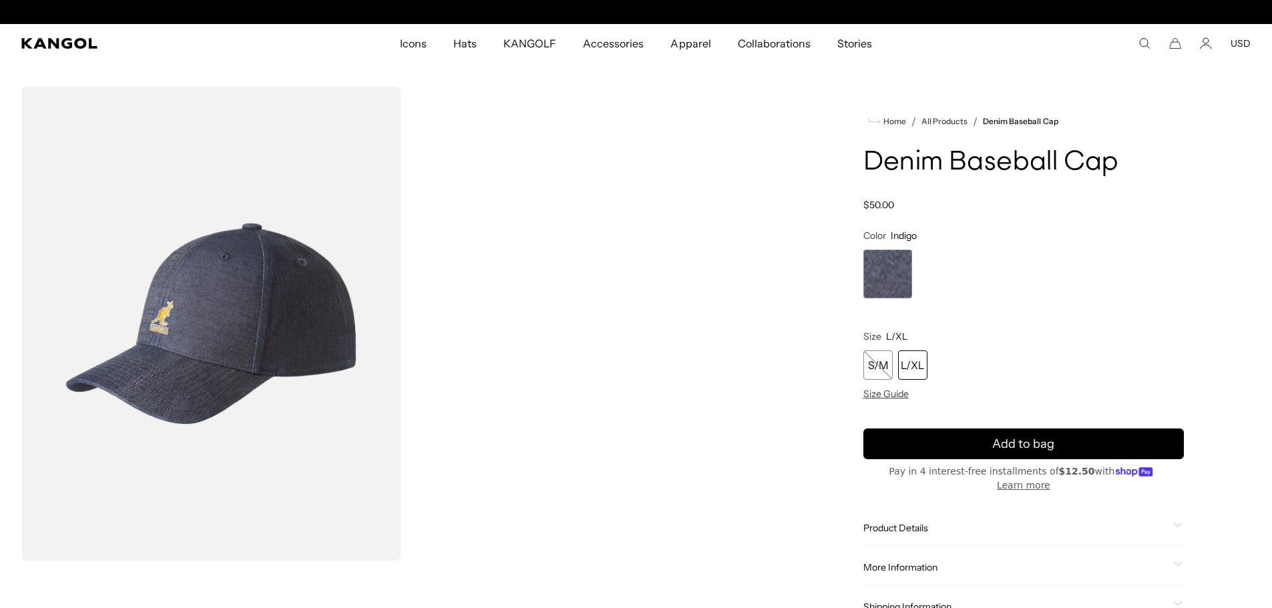
scroll to position [0, 275]
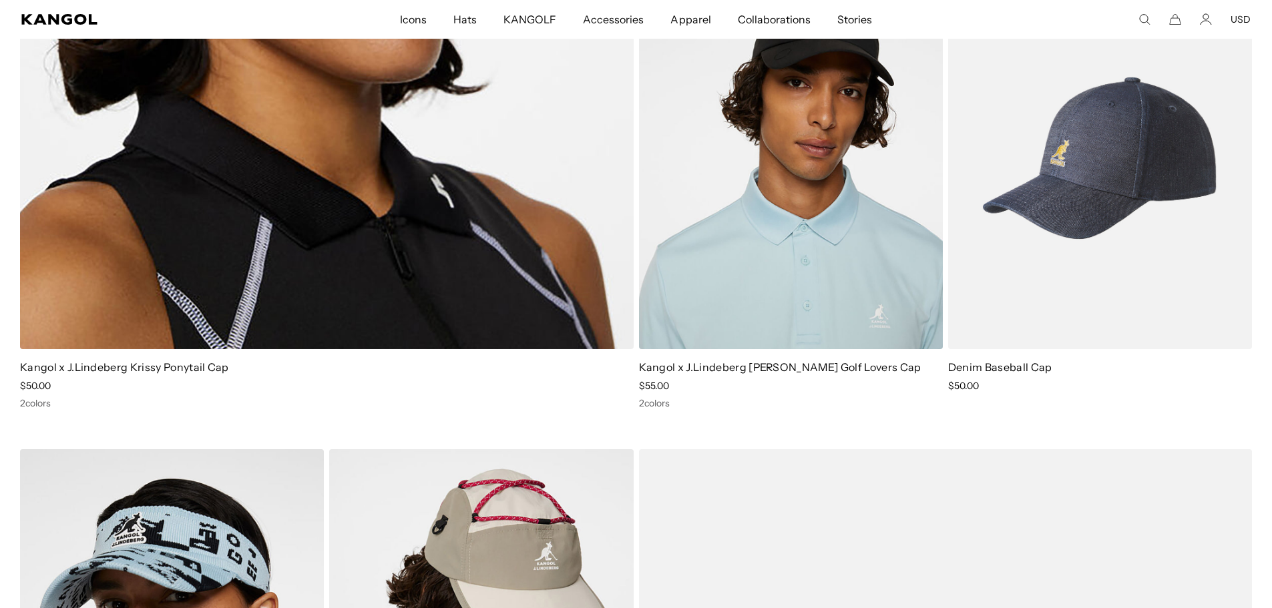
scroll to position [0, 275]
